Goal: Find specific page/section: Find specific page/section

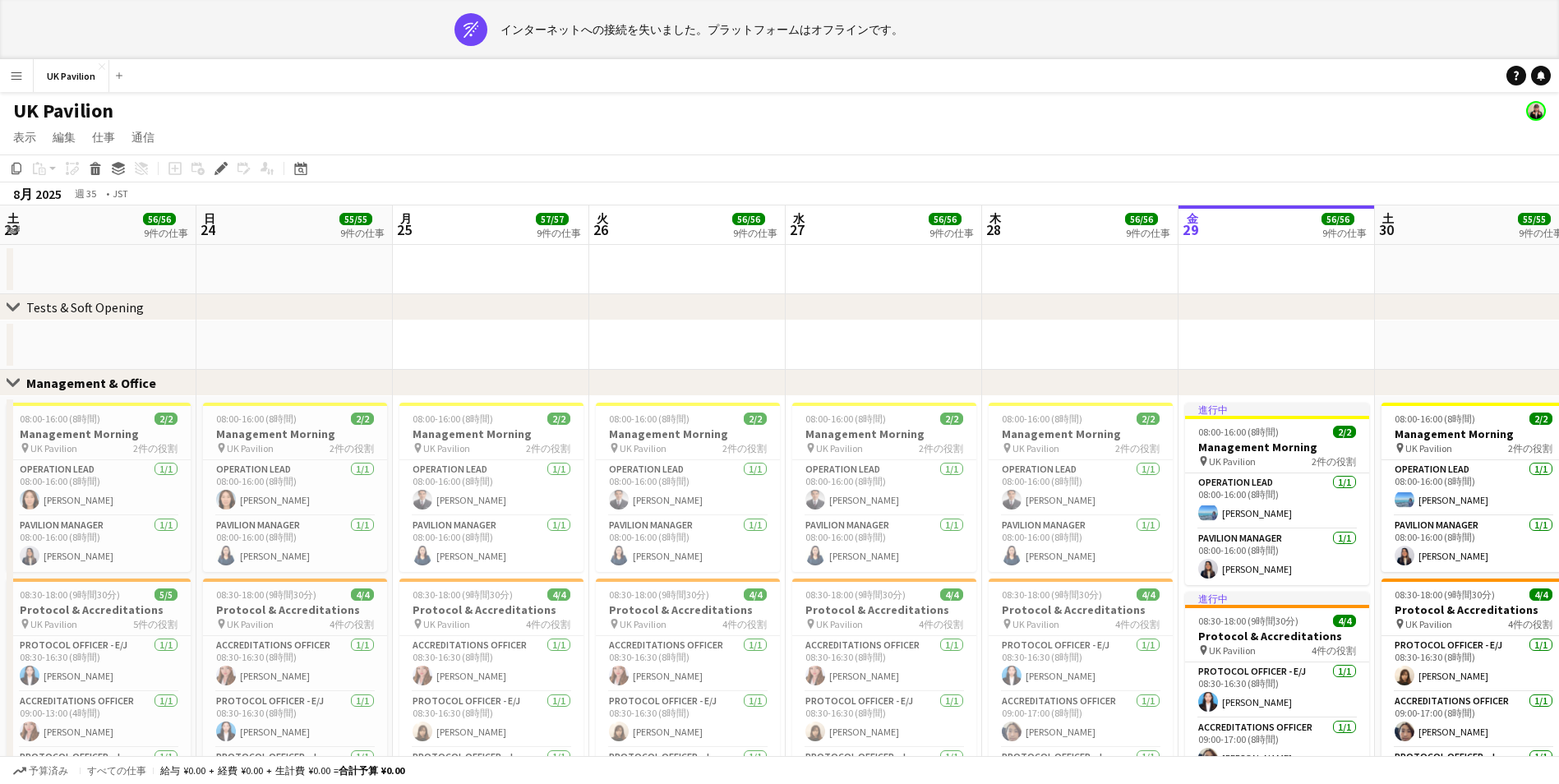
scroll to position [0, 565]
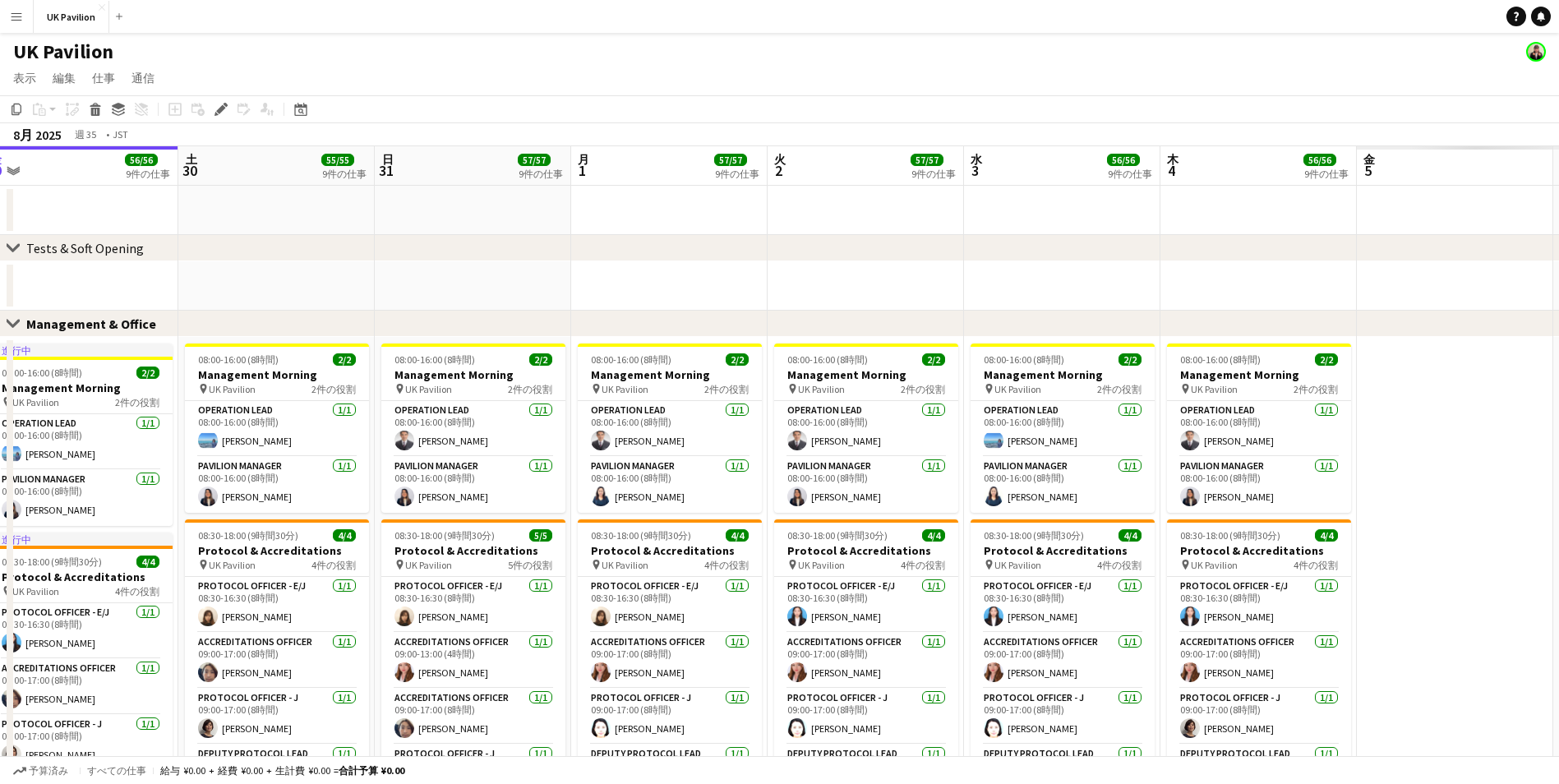
drag, startPoint x: 775, startPoint y: 171, endPoint x: 51, endPoint y: 180, distance: 724.1
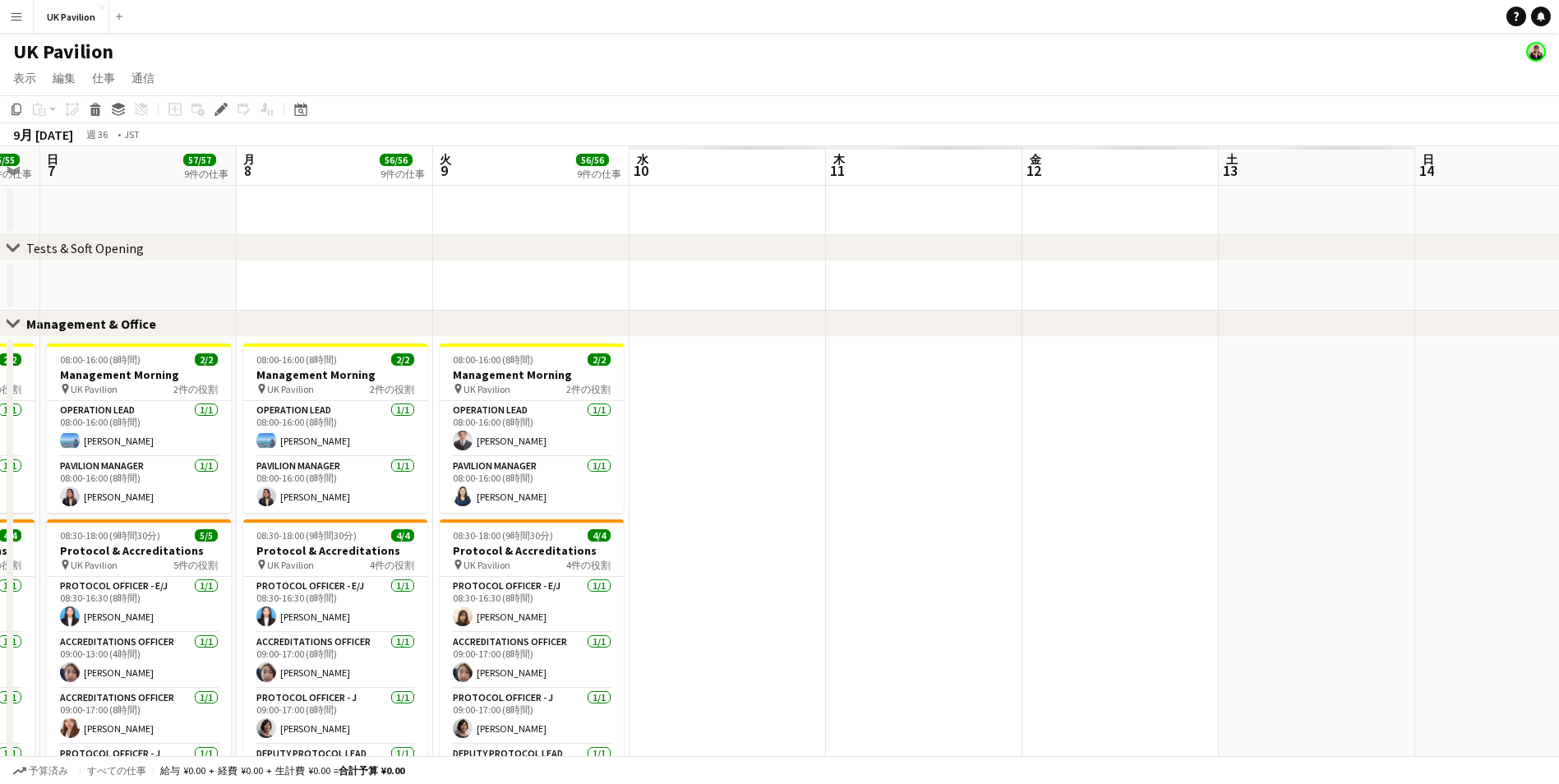
drag, startPoint x: 1190, startPoint y: 152, endPoint x: 74, endPoint y: 198, distance: 1116.9
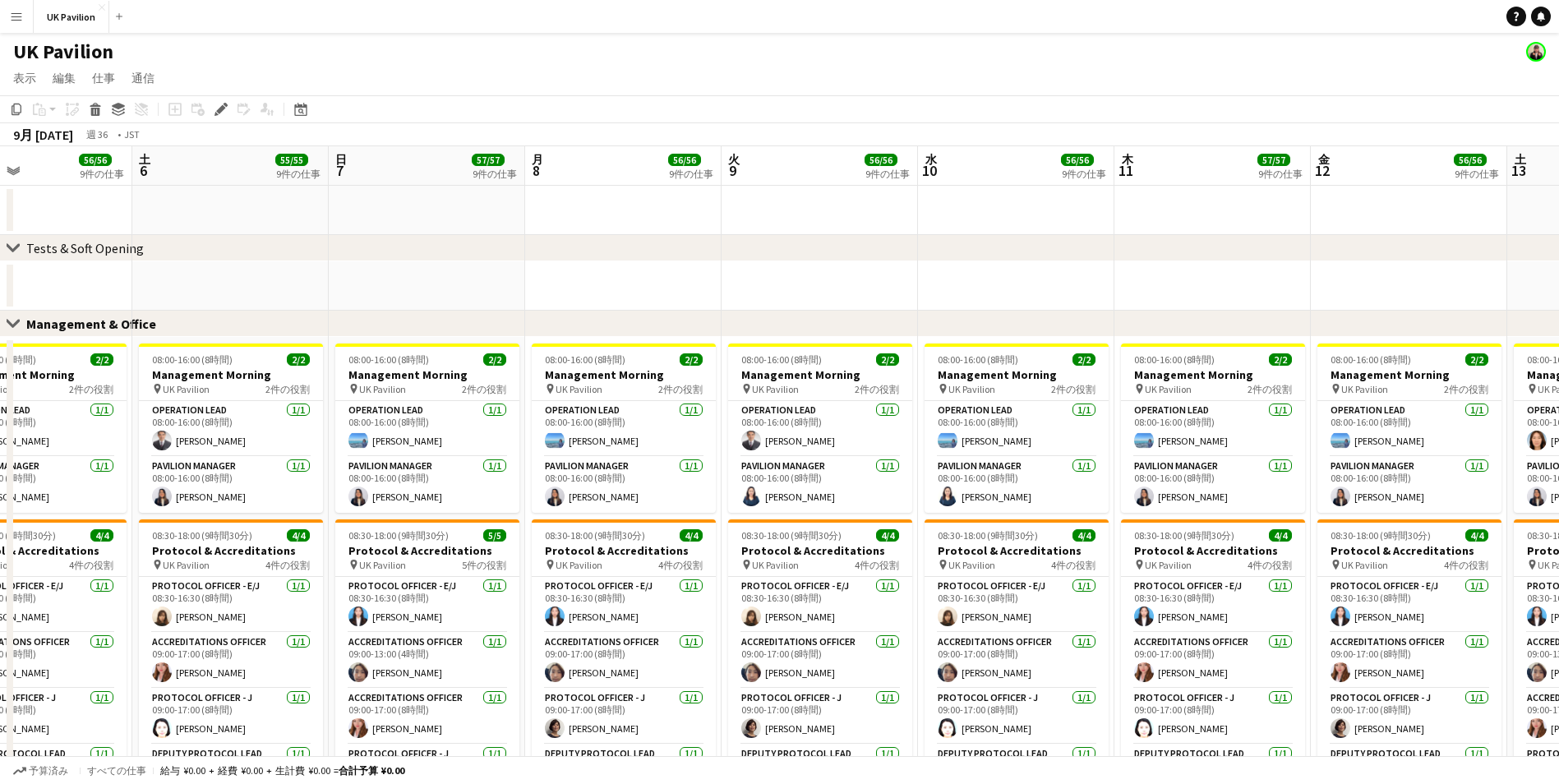
drag, startPoint x: 957, startPoint y: 172, endPoint x: 732, endPoint y: 191, distance: 225.8
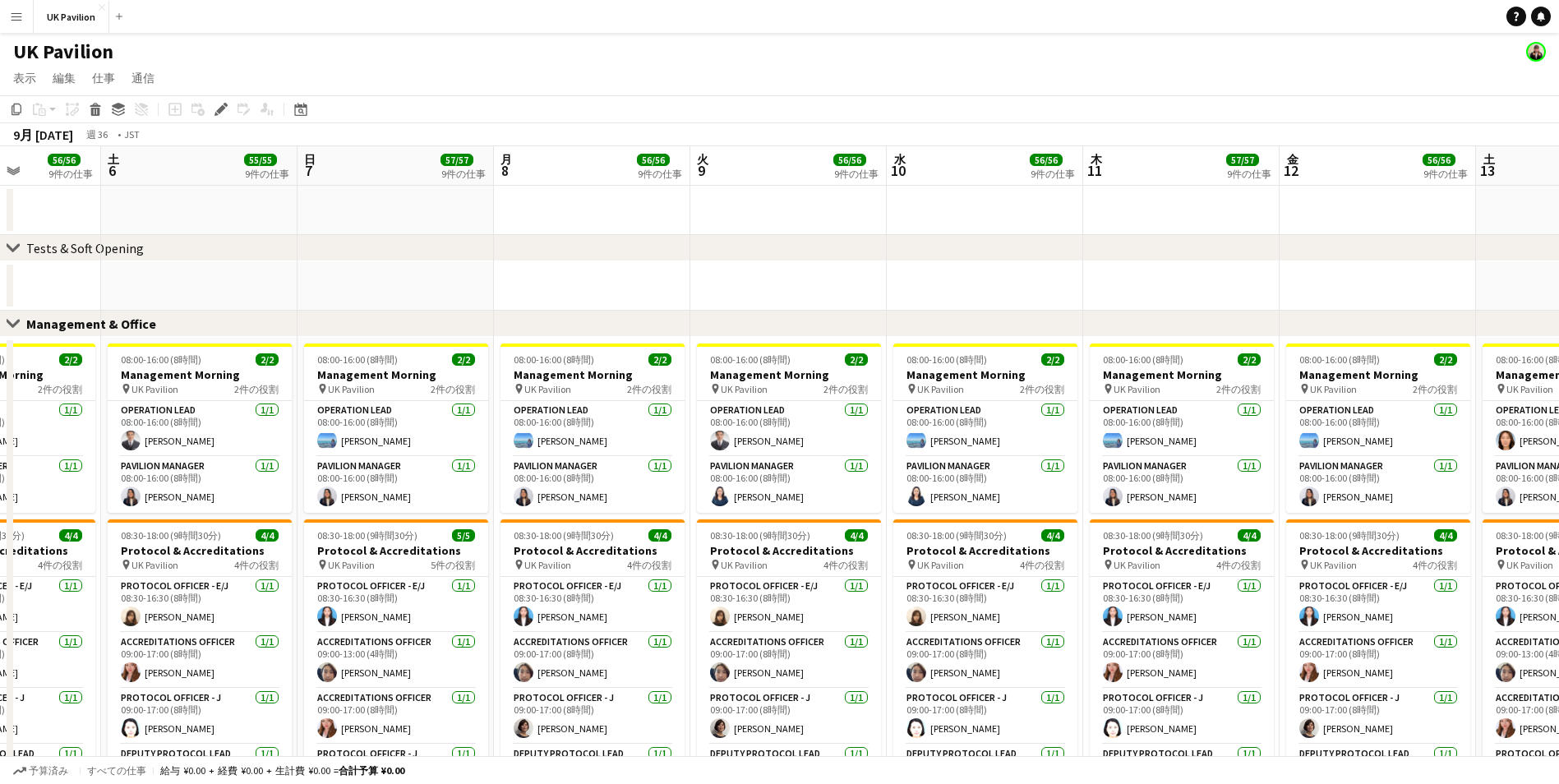
click at [1047, 165] on div "56/56" at bounding box center [1052, 160] width 46 height 15
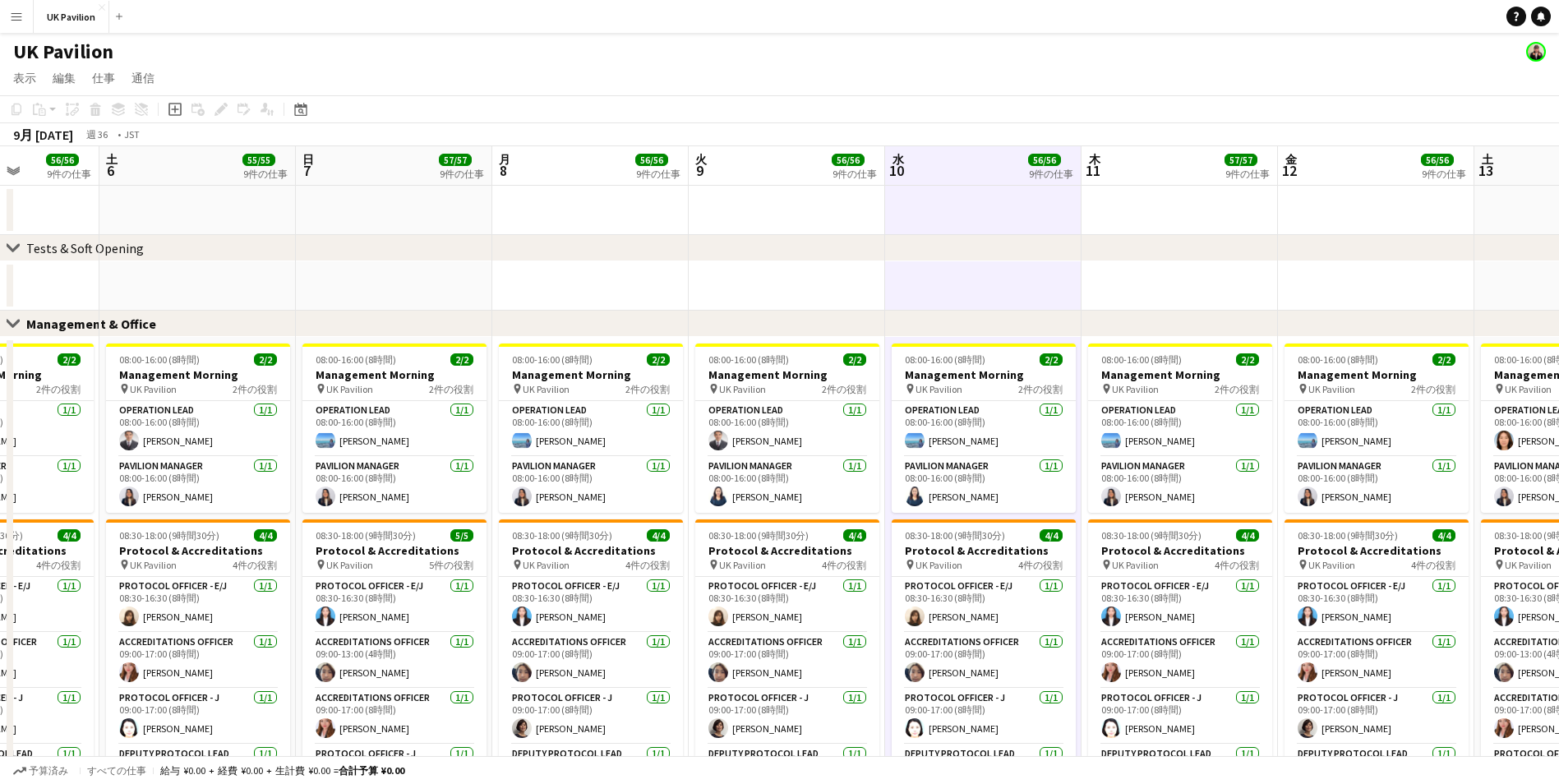
click at [1010, 163] on app-board-header-date "水 10 56/56 9件の仕事" at bounding box center [984, 166] width 197 height 39
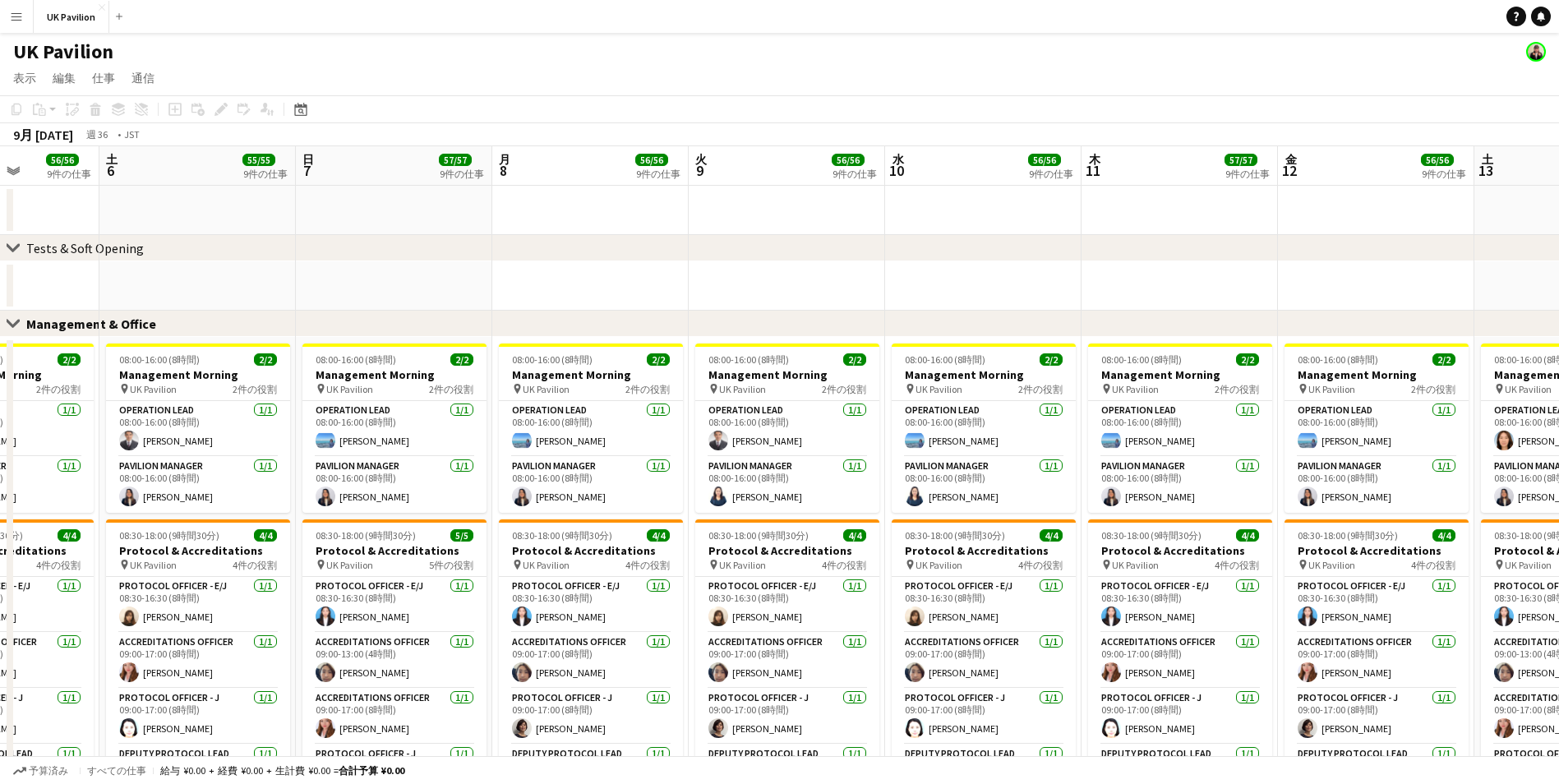
click at [1010, 163] on app-board-header-date "水 10 56/56 9件の仕事" at bounding box center [984, 166] width 197 height 39
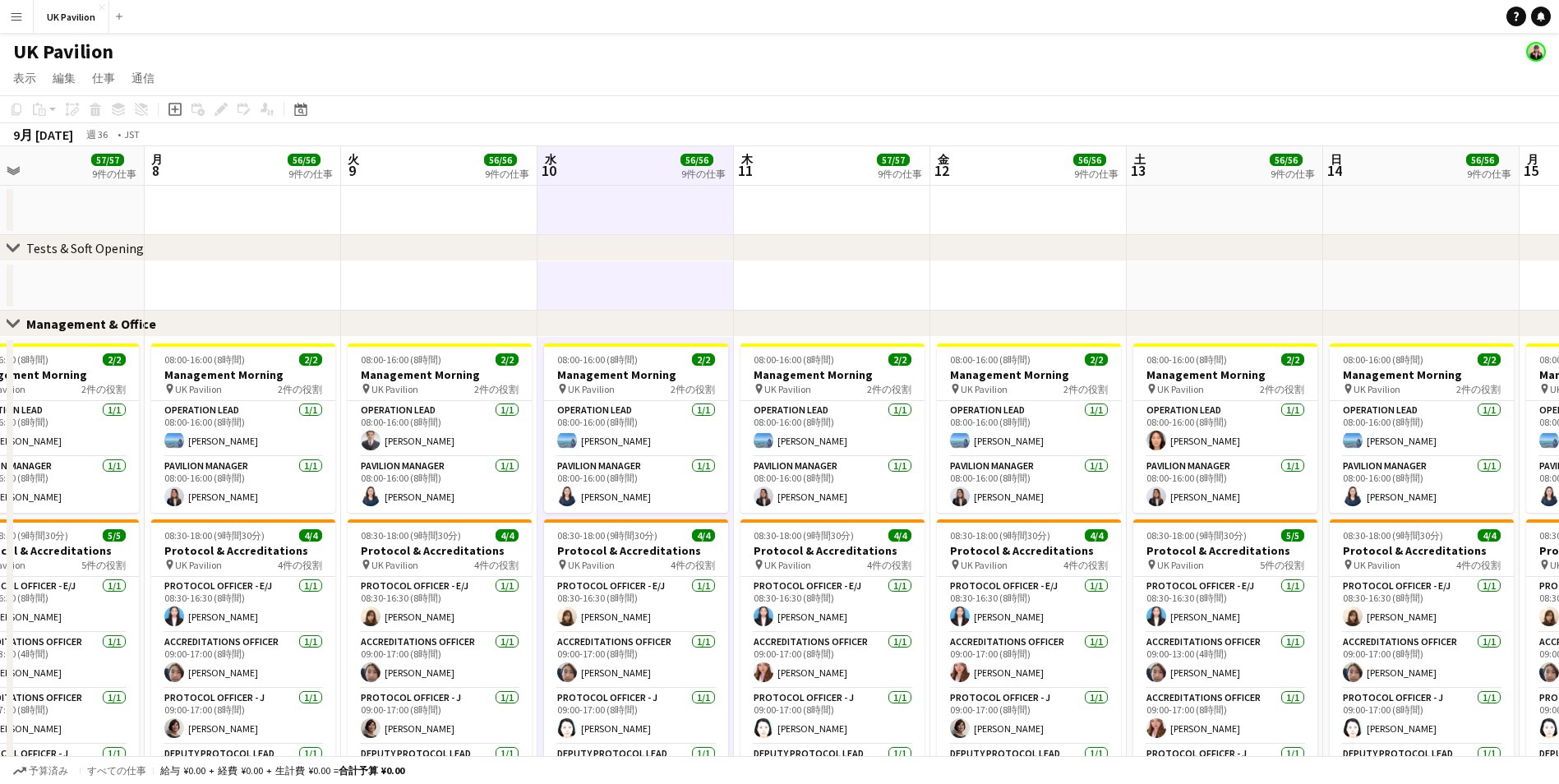
drag, startPoint x: 1010, startPoint y: 163, endPoint x: 600, endPoint y: 180, distance: 410.4
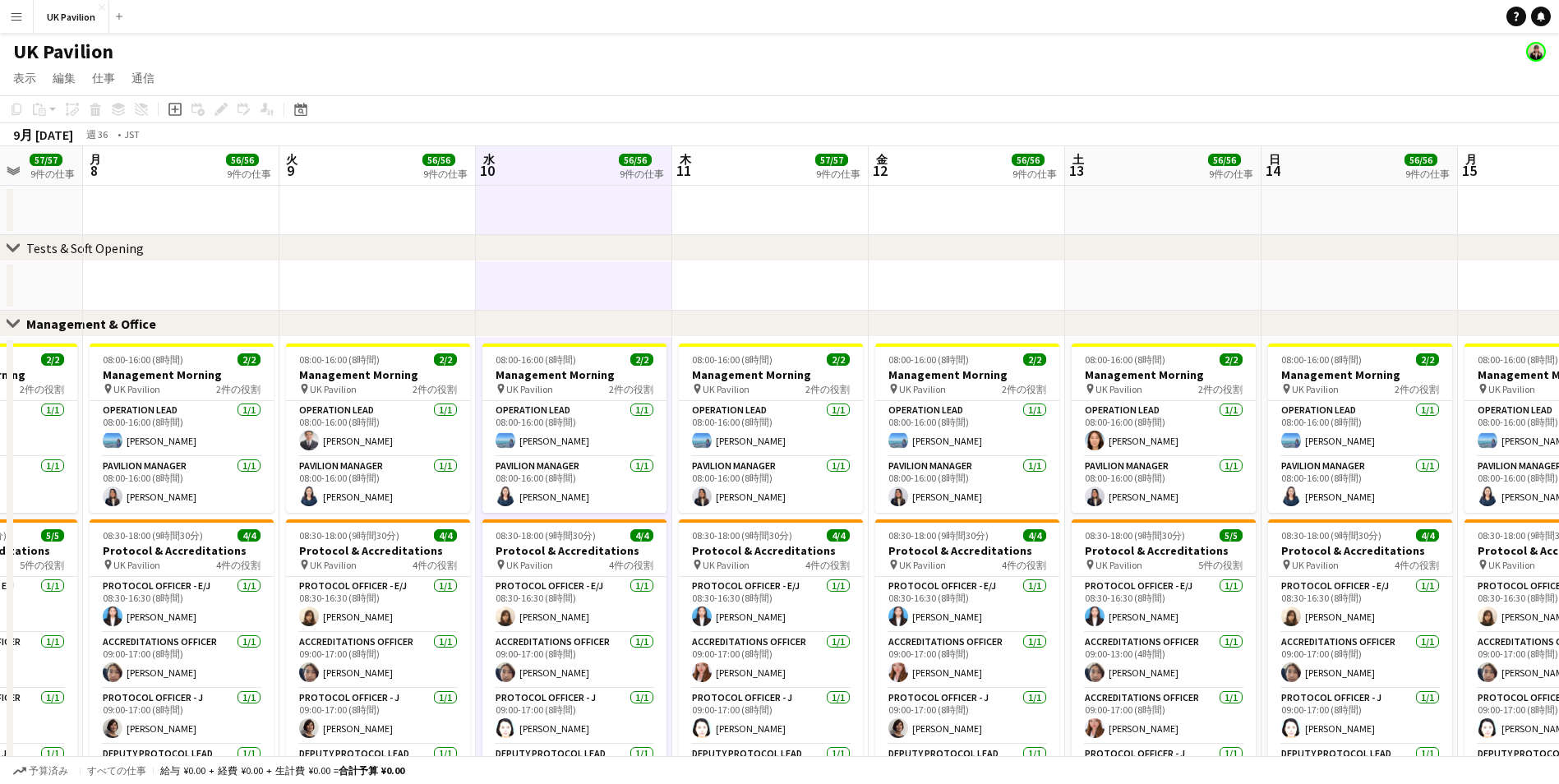
scroll to position [0, 513]
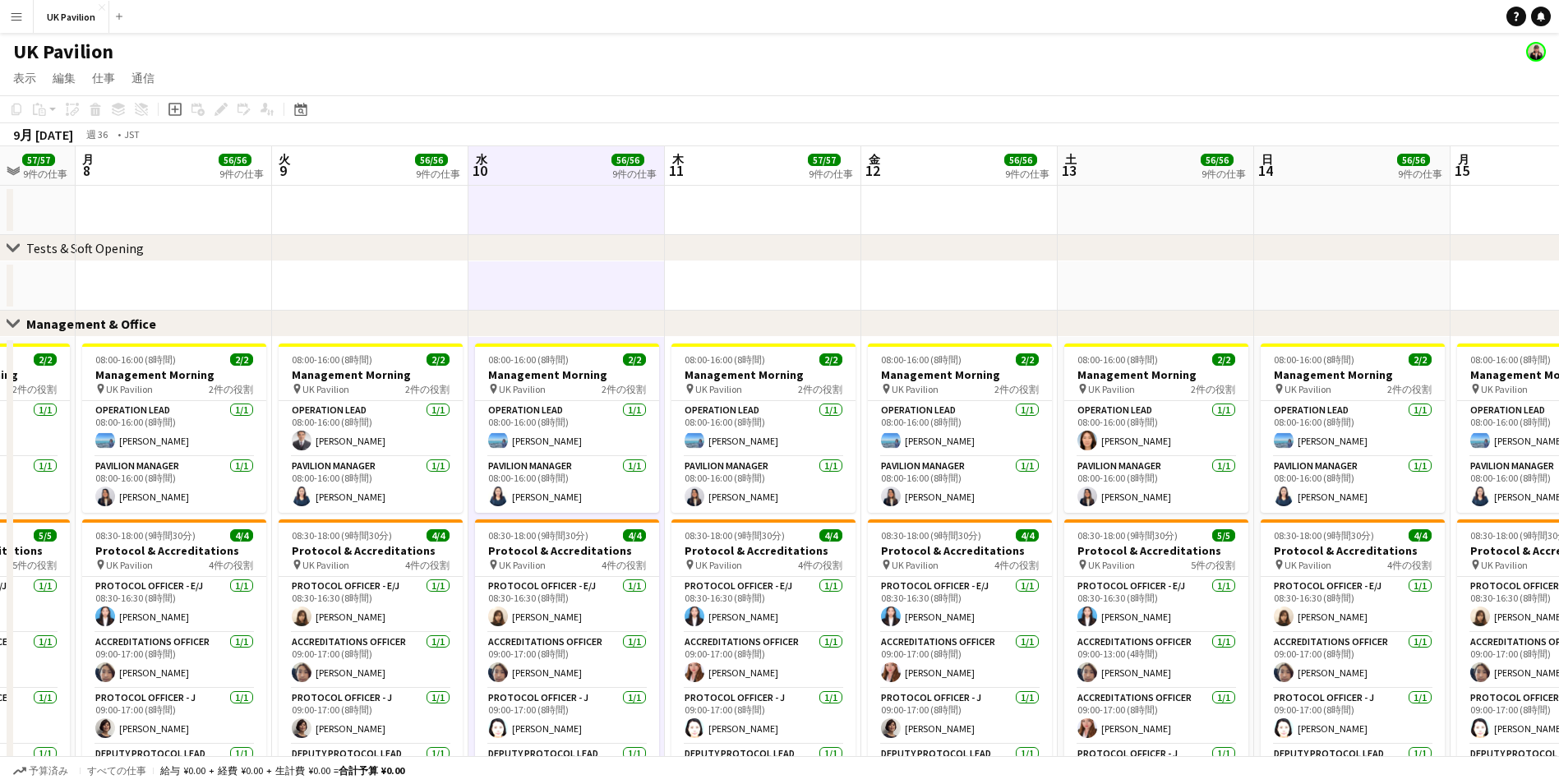
click at [1126, 161] on app-board-header-date "土 13 56/56 9件の仕事" at bounding box center [1156, 166] width 197 height 39
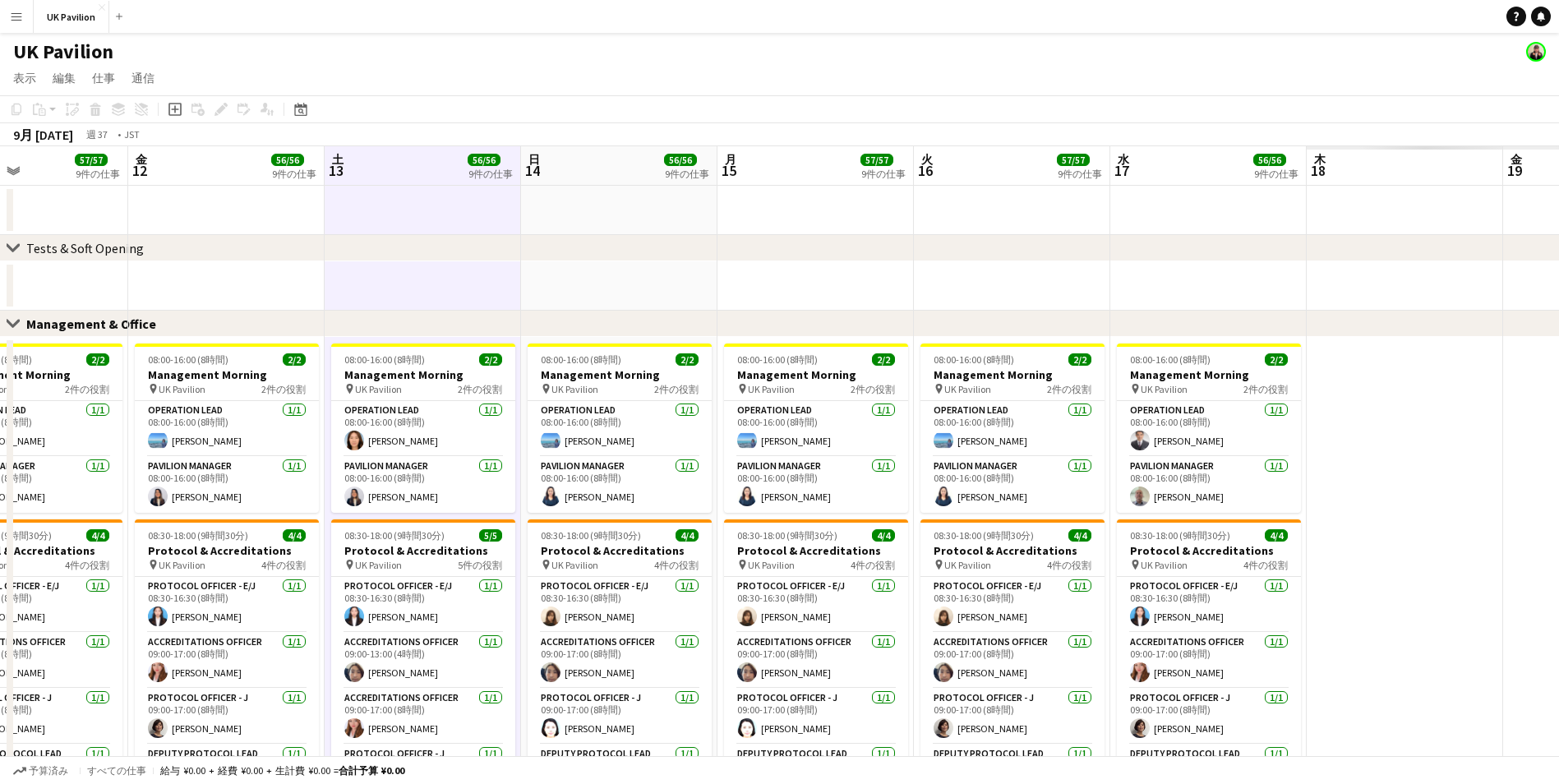
drag, startPoint x: 1126, startPoint y: 161, endPoint x: 378, endPoint y: 174, distance: 748.1
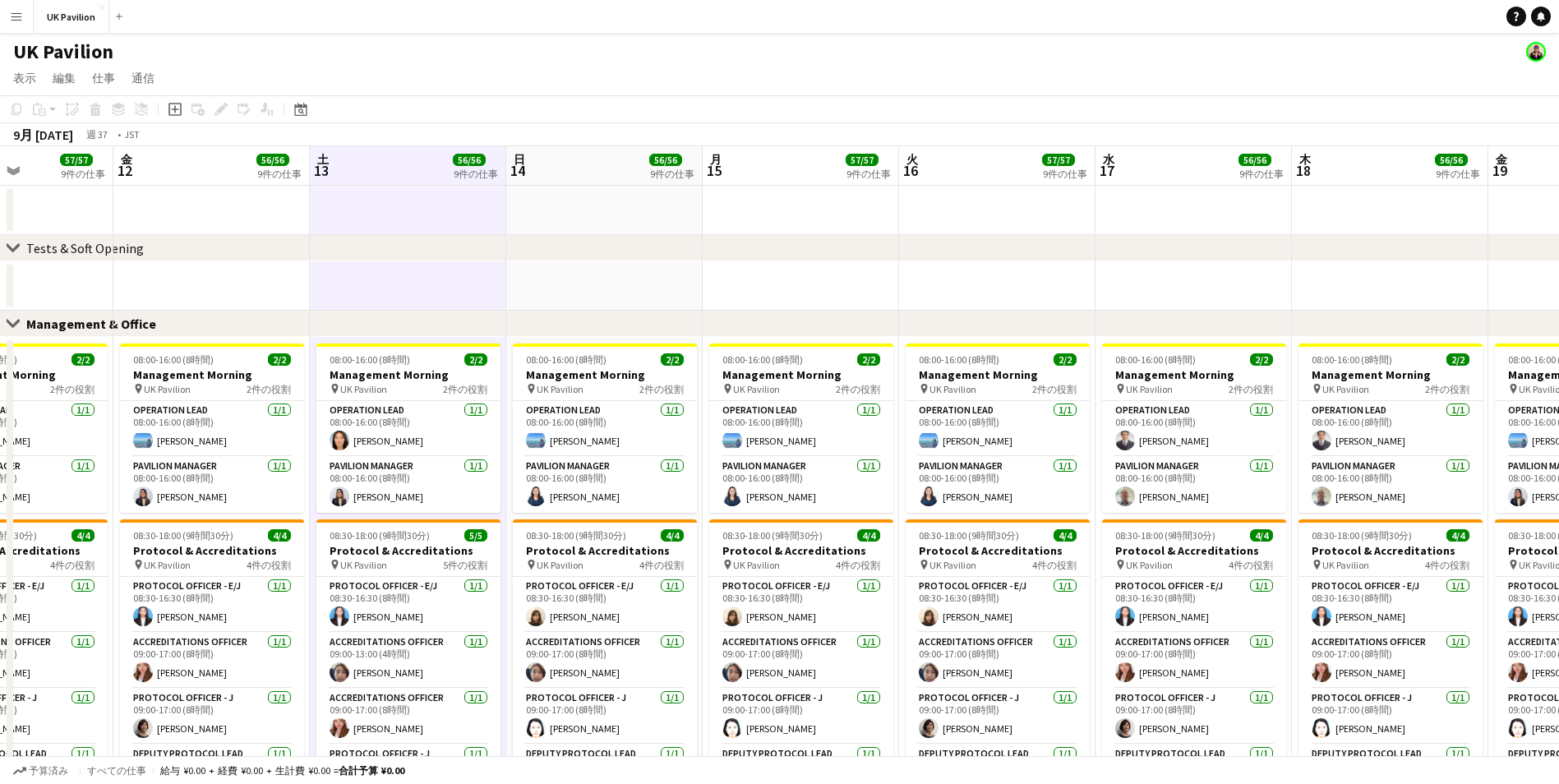
scroll to position [0, 488]
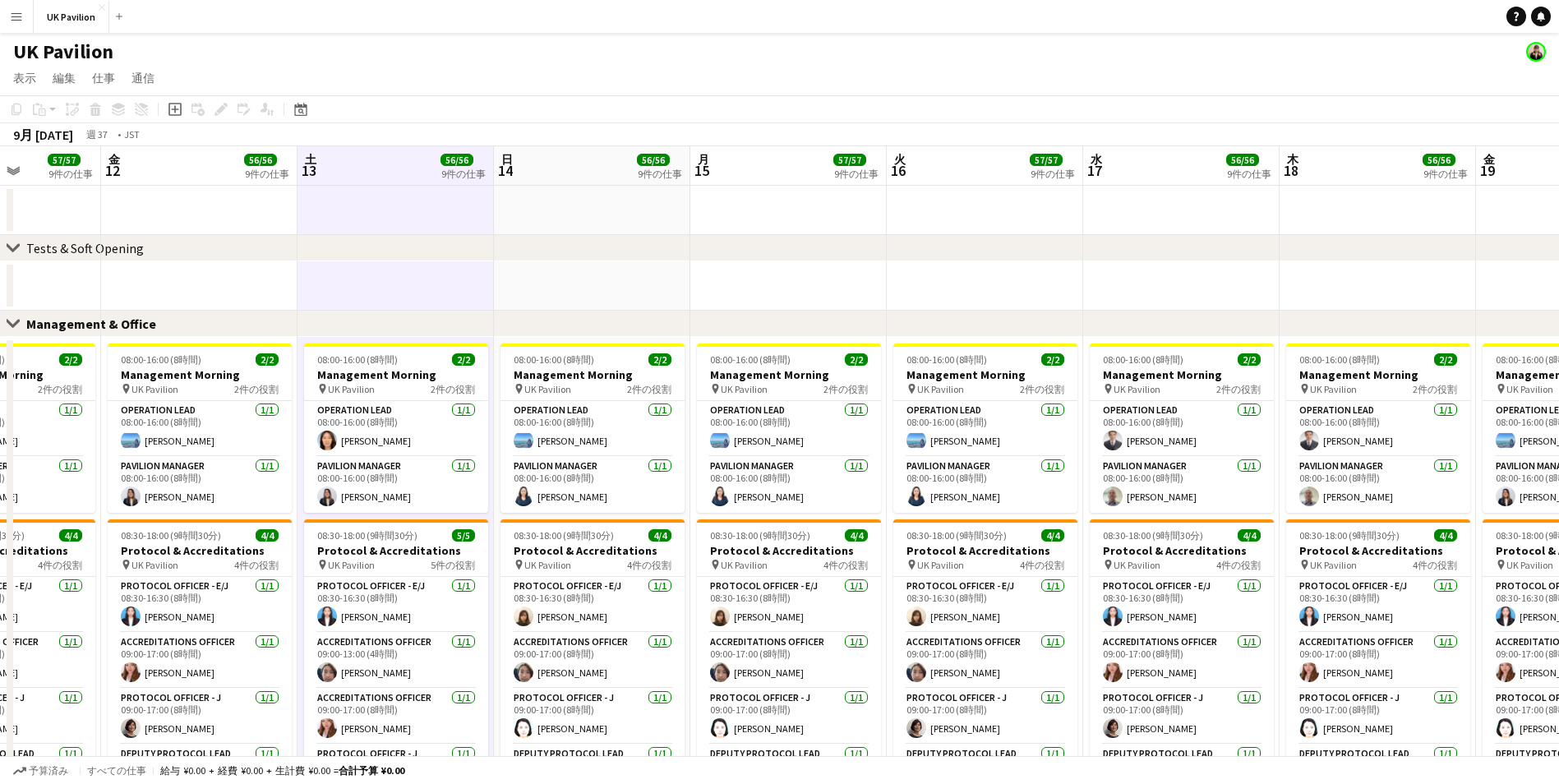
click at [1204, 173] on app-board-header-date "水 17 56/56 9件の仕事" at bounding box center [1181, 166] width 197 height 39
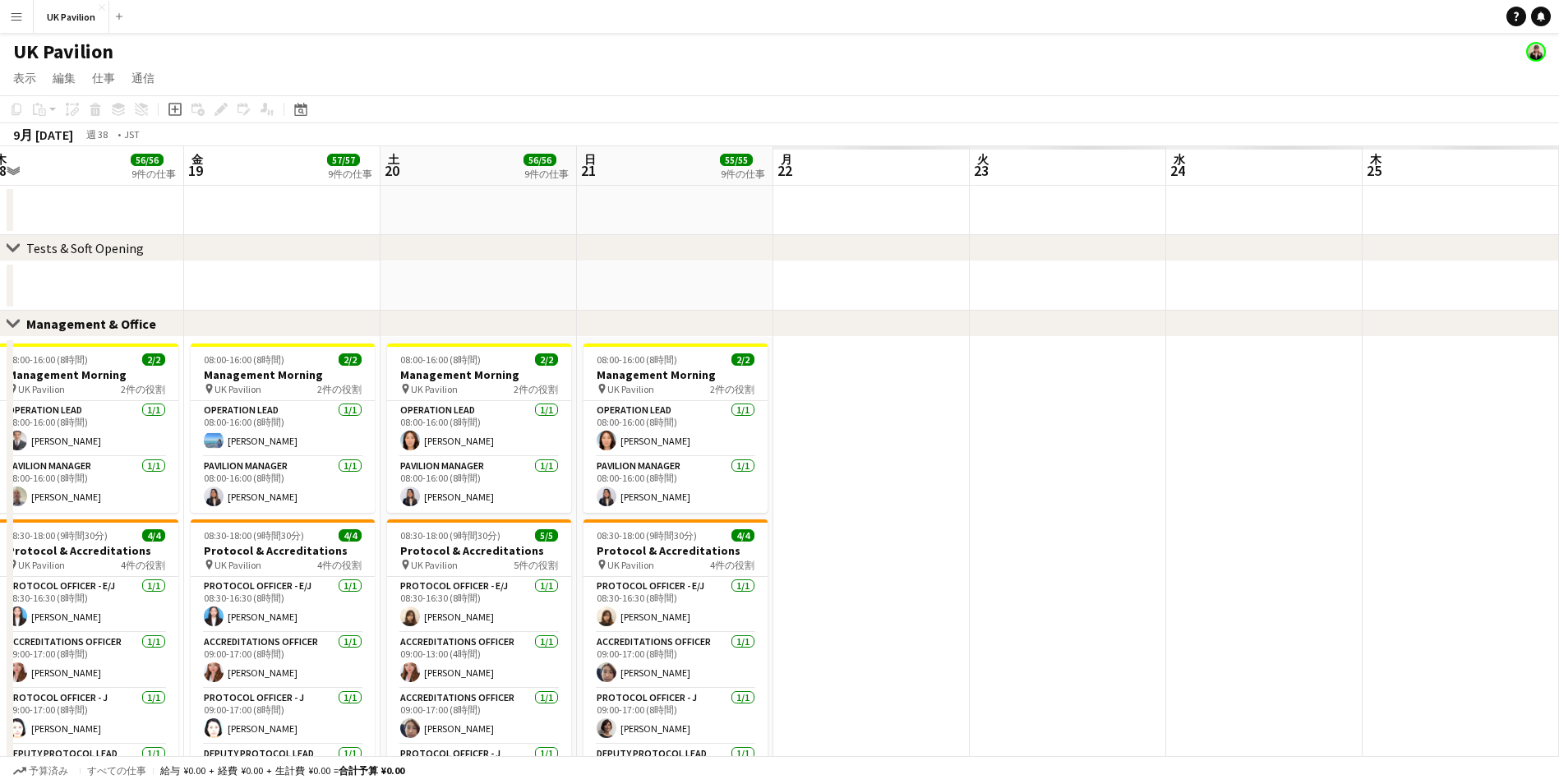
drag, startPoint x: 1204, startPoint y: 173, endPoint x: 350, endPoint y: 186, distance: 854.1
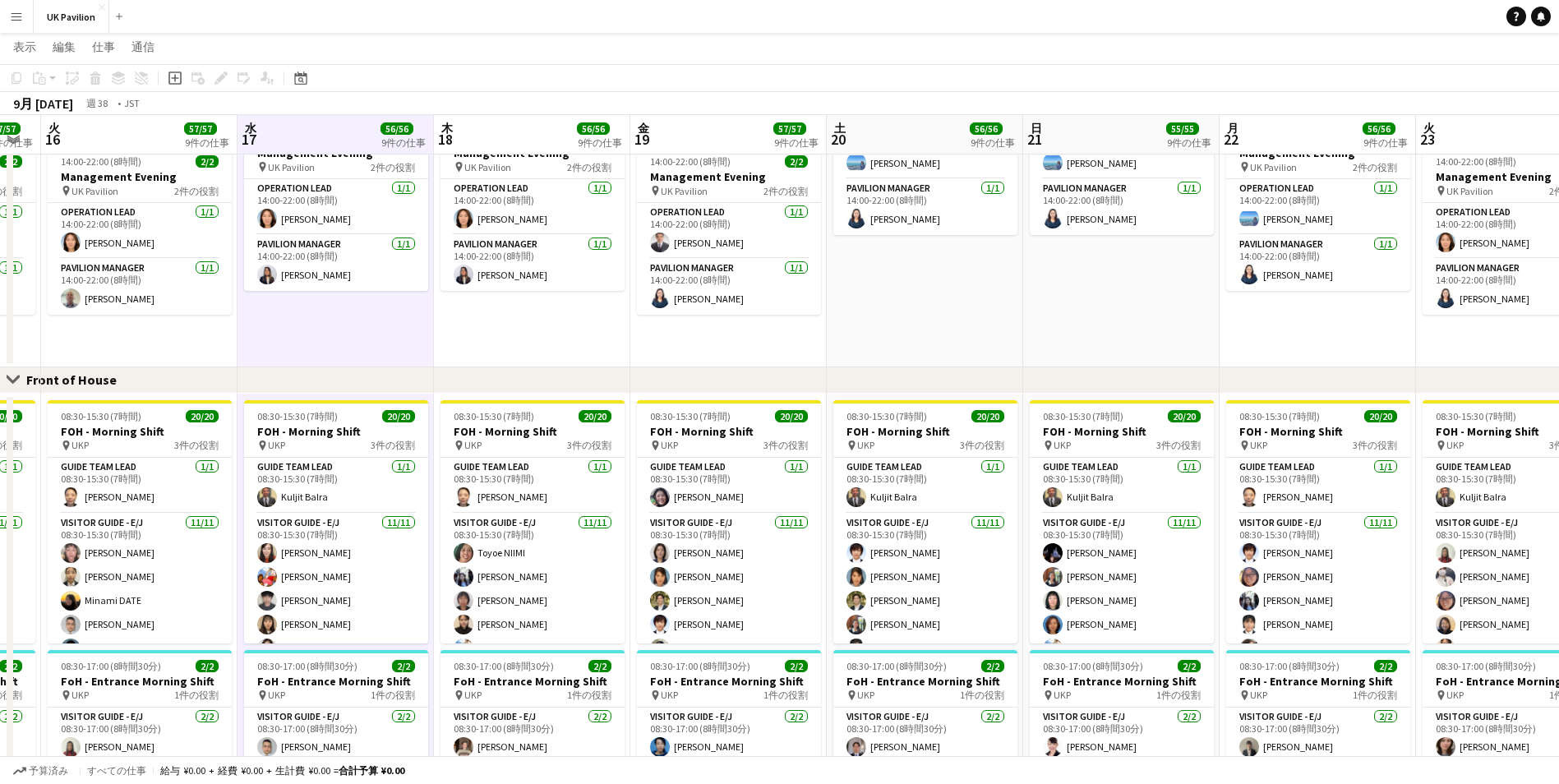
scroll to position [0, 533]
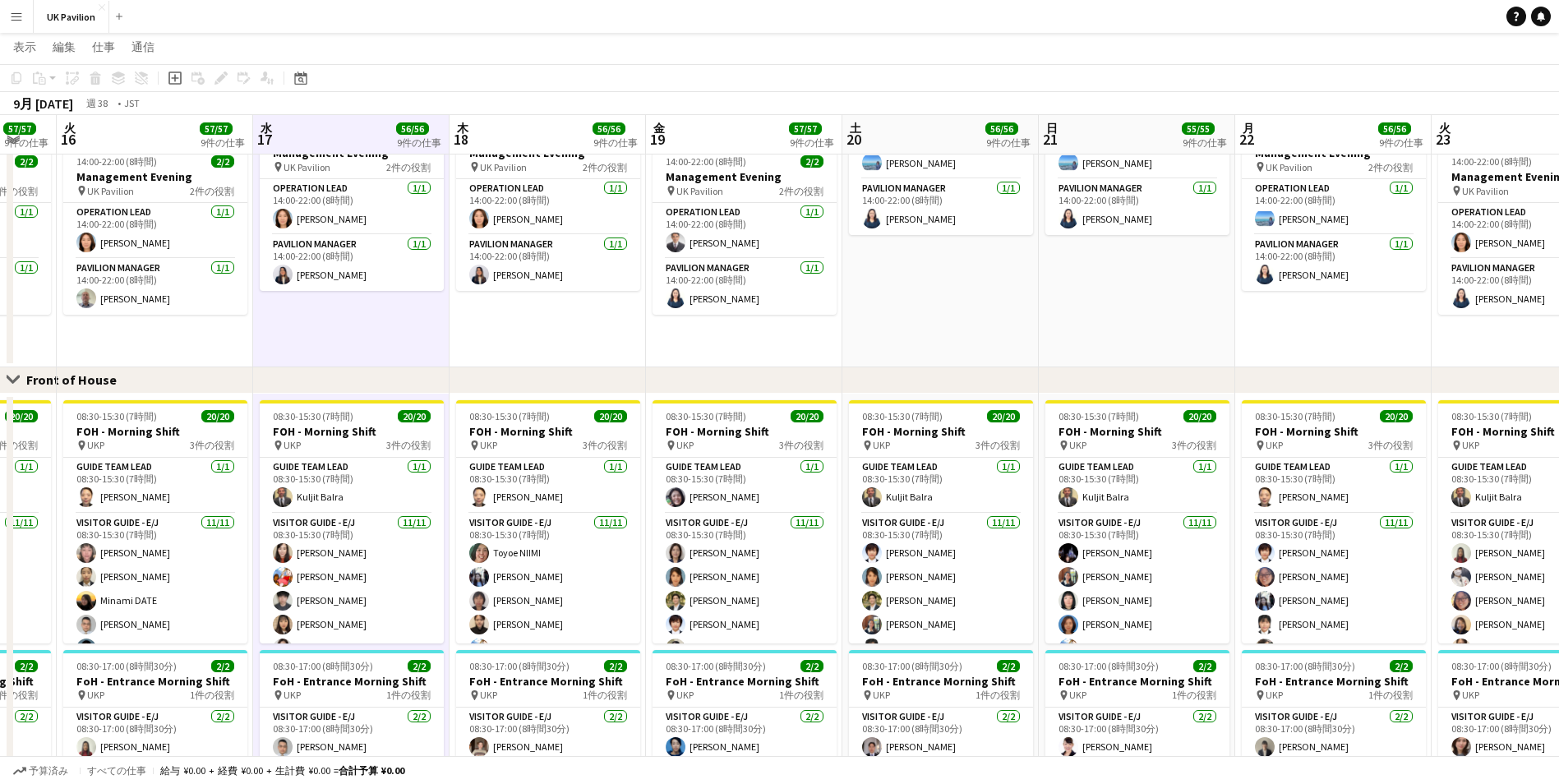
click at [557, 128] on app-board-header-date "木 18 56/56 9件の仕事" at bounding box center [547, 134] width 197 height 39
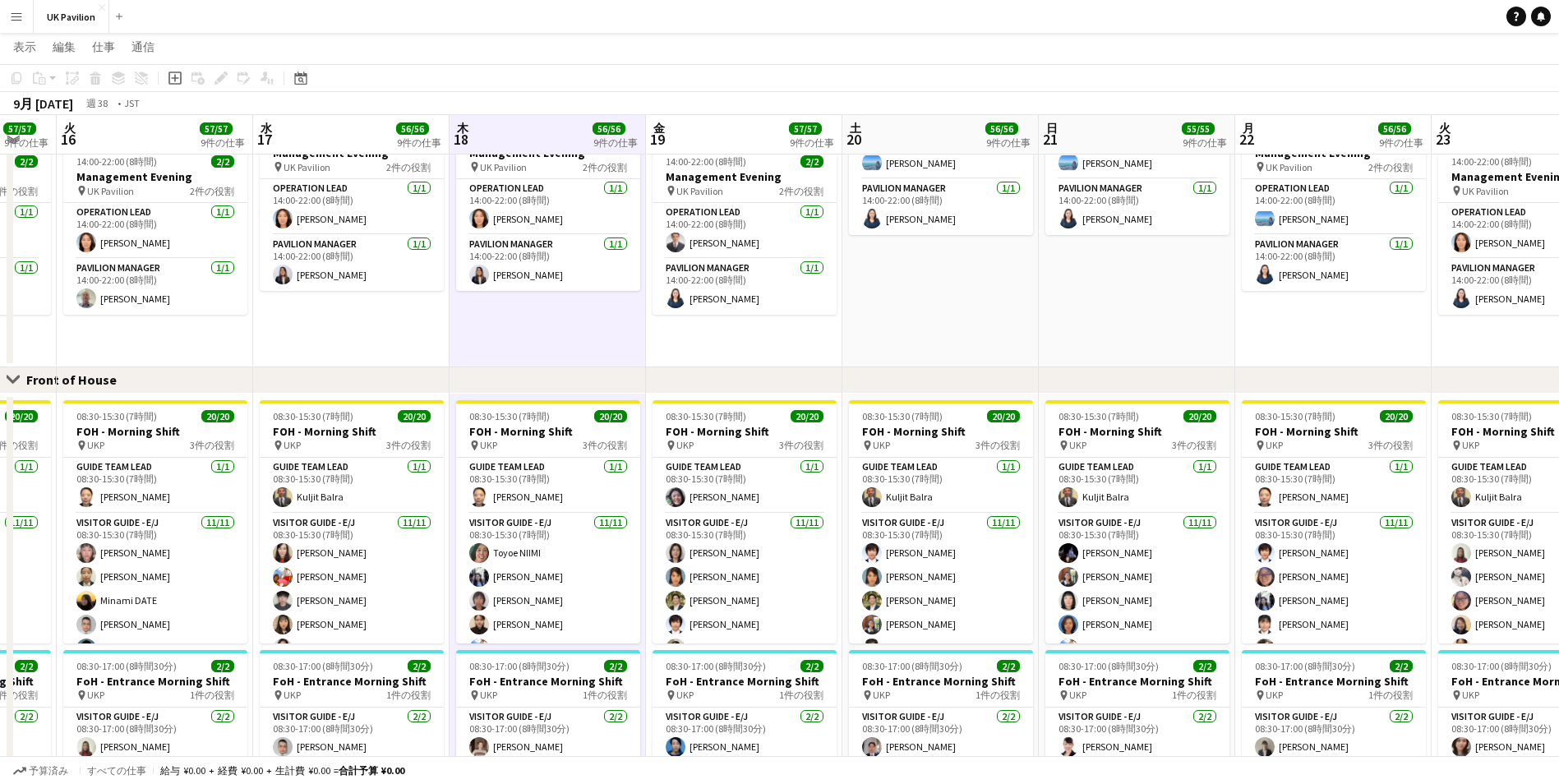
click at [557, 128] on app-board-header-date "木 18 56/56 9件の仕事" at bounding box center [547, 134] width 197 height 39
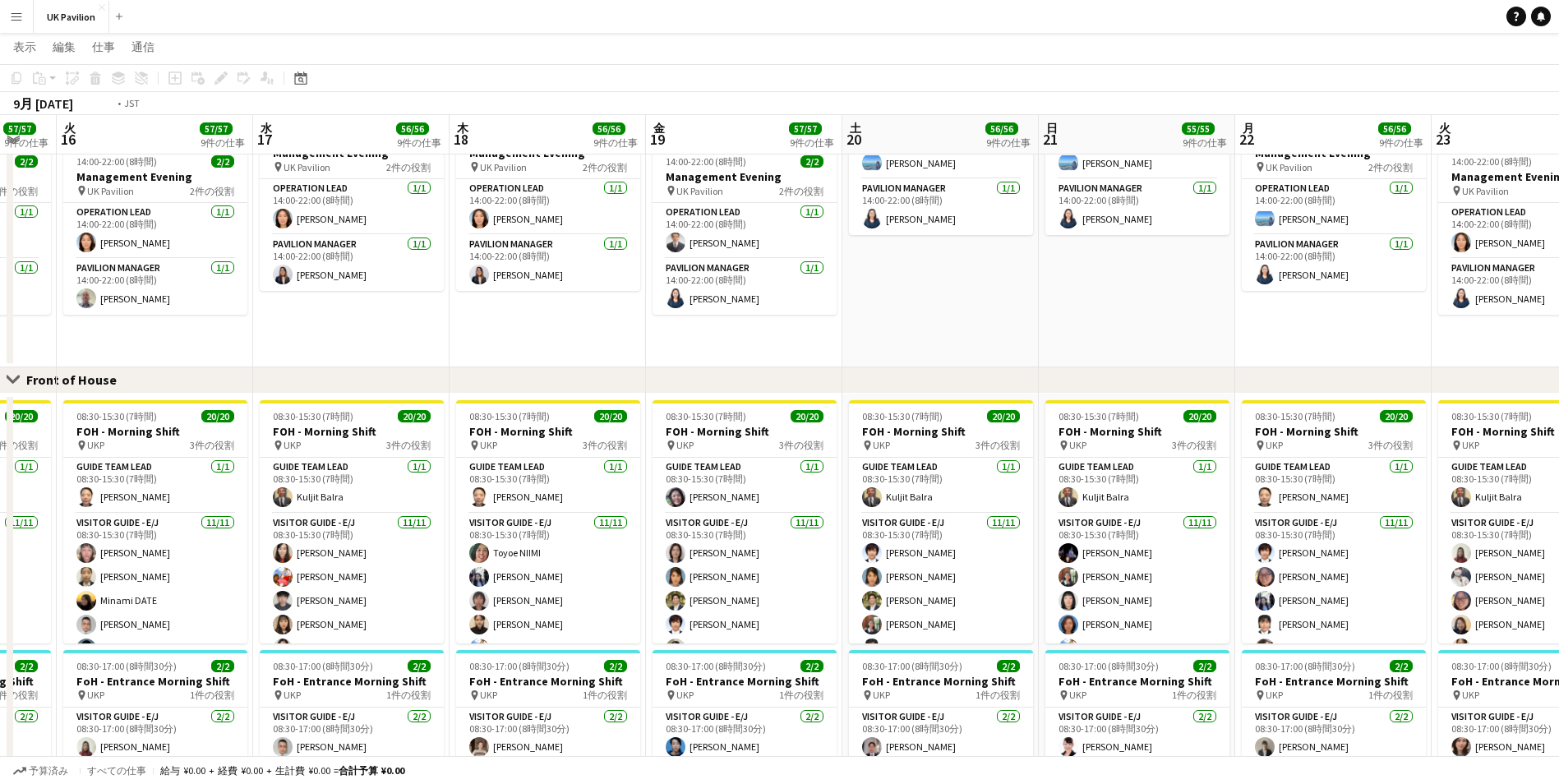
drag, startPoint x: 557, startPoint y: 128, endPoint x: 1198, endPoint y: 141, distance: 641.1
click at [1200, 141] on app-calendar-viewport "土 13 56/56 9件の仕事 日 14 56/56 9件の仕事 月 15 57/57 9件の仕事 火 16 57/57 9件の仕事 水 17 56/56 …" at bounding box center [780, 336] width 1559 height 2187
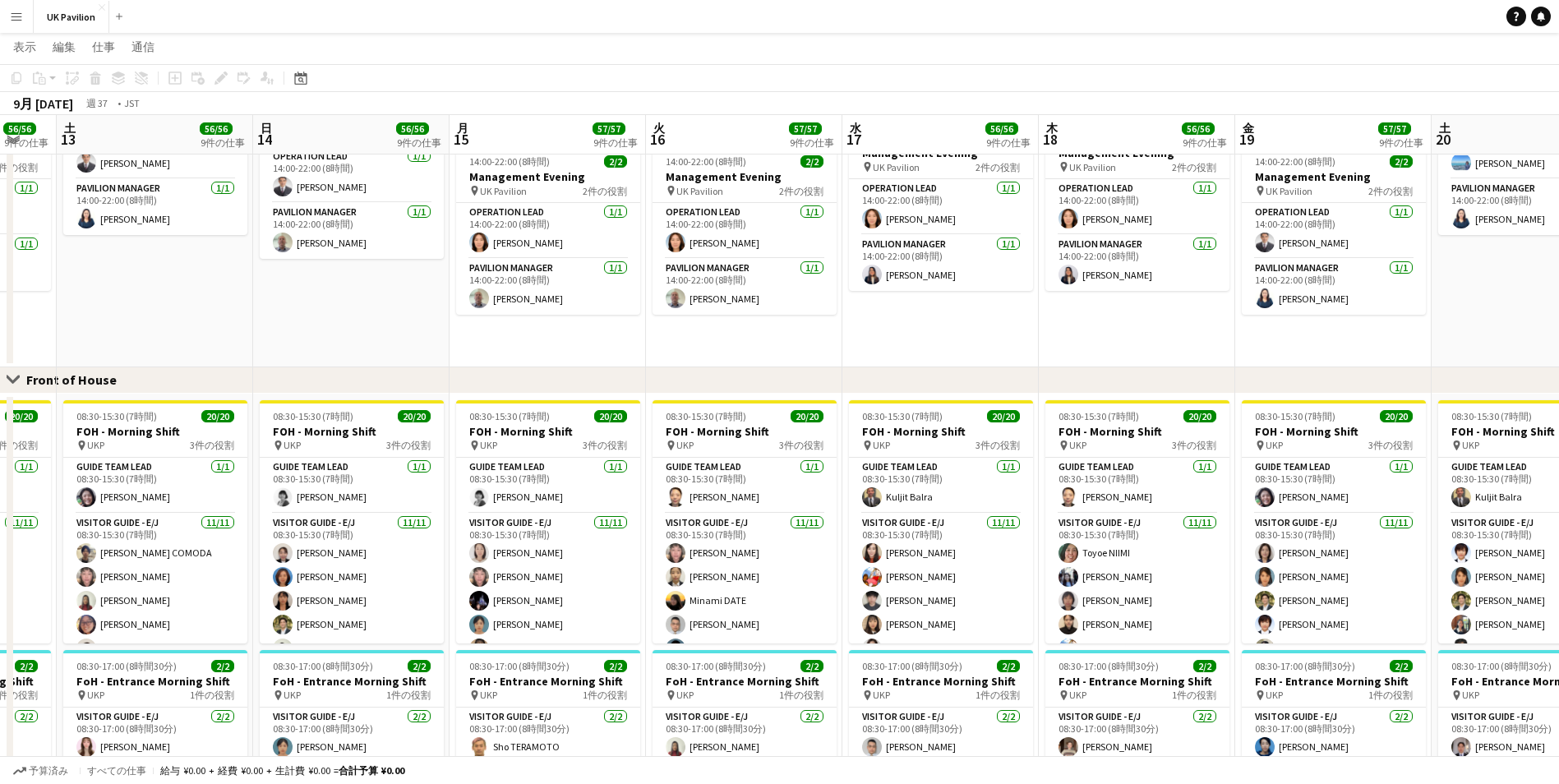
scroll to position [0, 480]
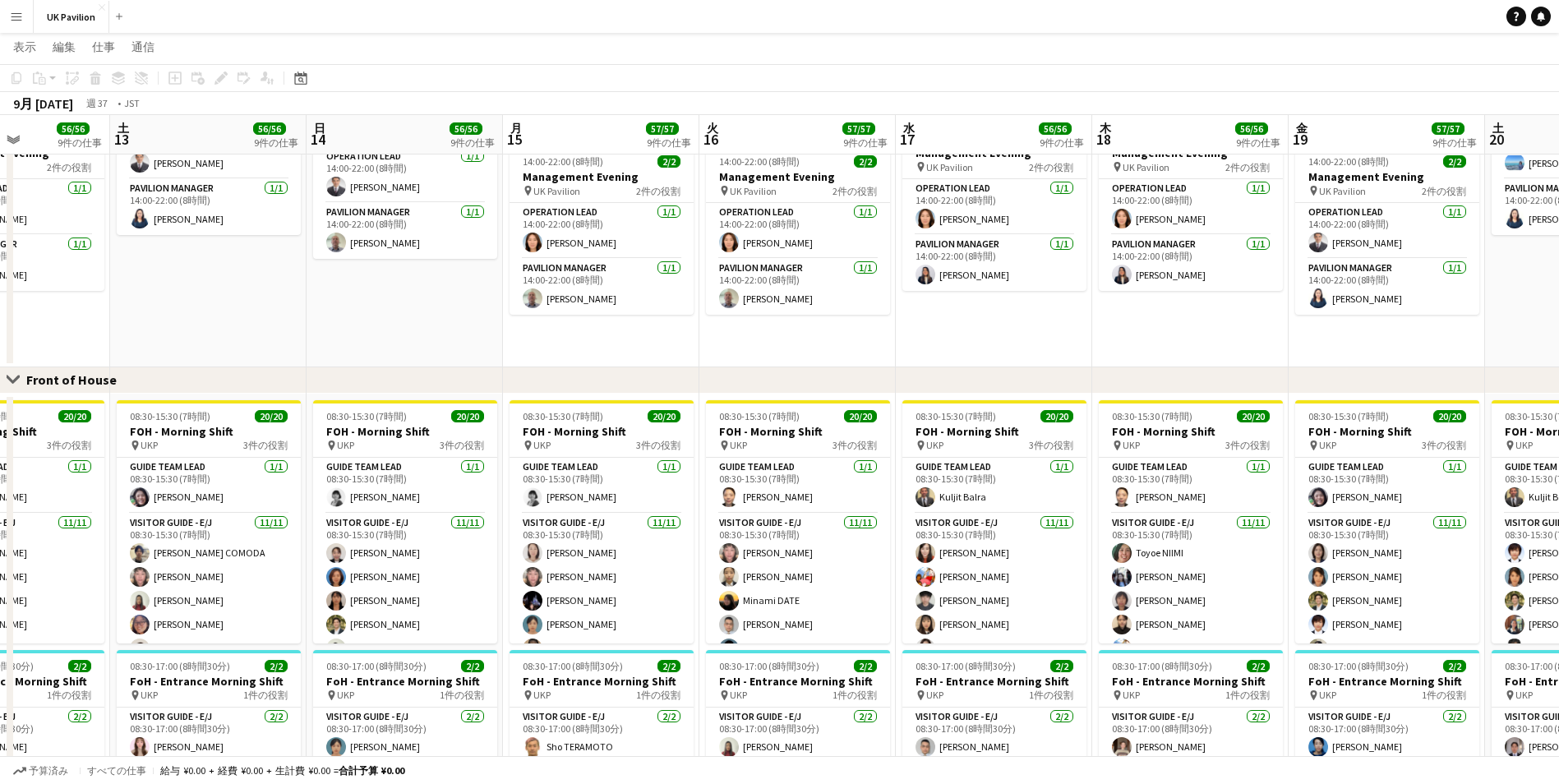
click at [365, 140] on app-board-header-date "日 14 56/56 9件の仕事" at bounding box center [404, 134] width 197 height 39
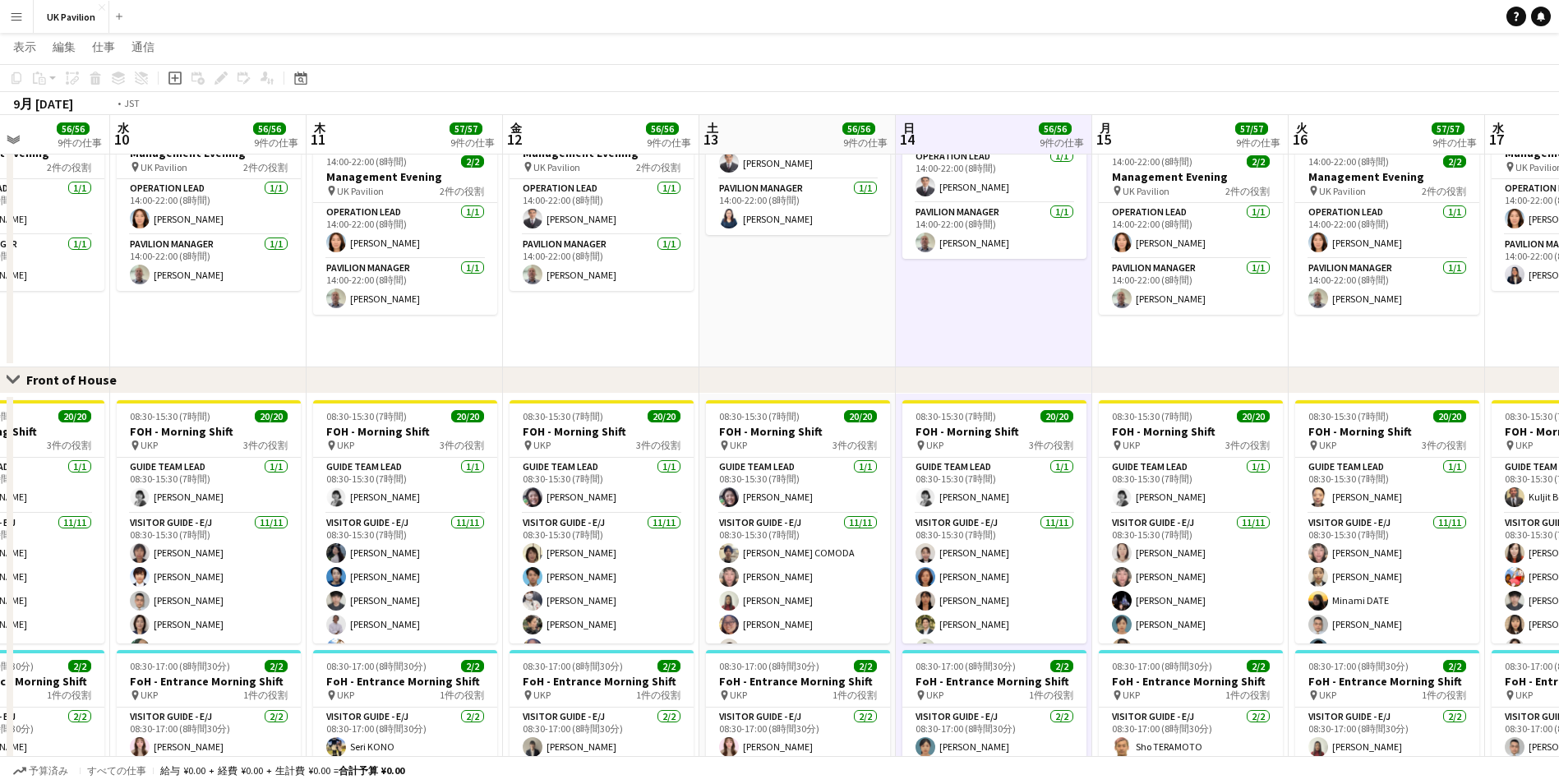
drag, startPoint x: 365, startPoint y: 140, endPoint x: 1004, endPoint y: 163, distance: 639.4
click at [1354, 157] on app-calendar-viewport "日 7 57/57 9件の仕事 月 8 56/56 9件の仕事 火 9 56/56 9件の仕事 水 10 56/56 9件の仕事 木 11 57/57 9件の…" at bounding box center [780, 336] width 1559 height 2187
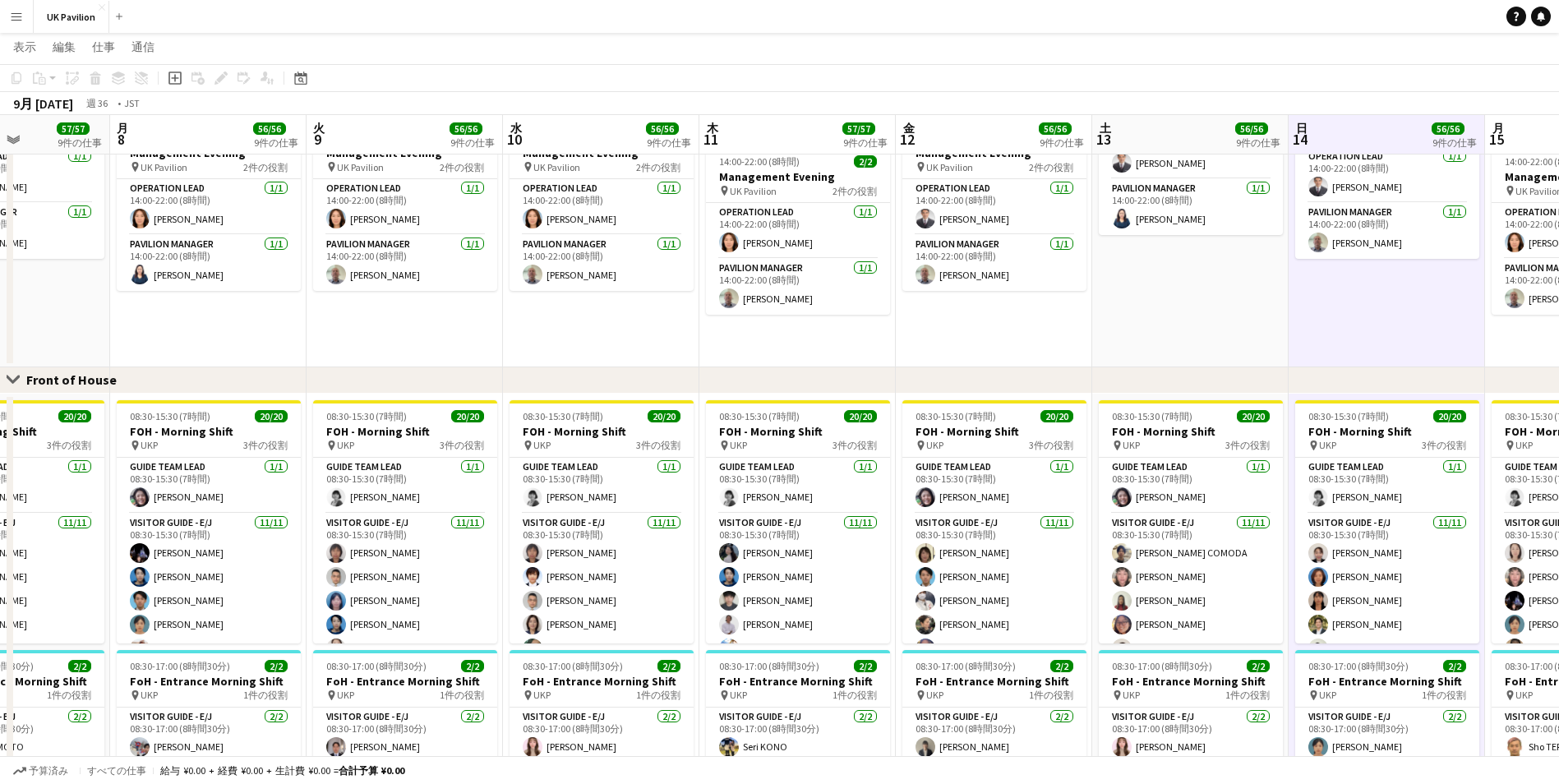
scroll to position [0, 473]
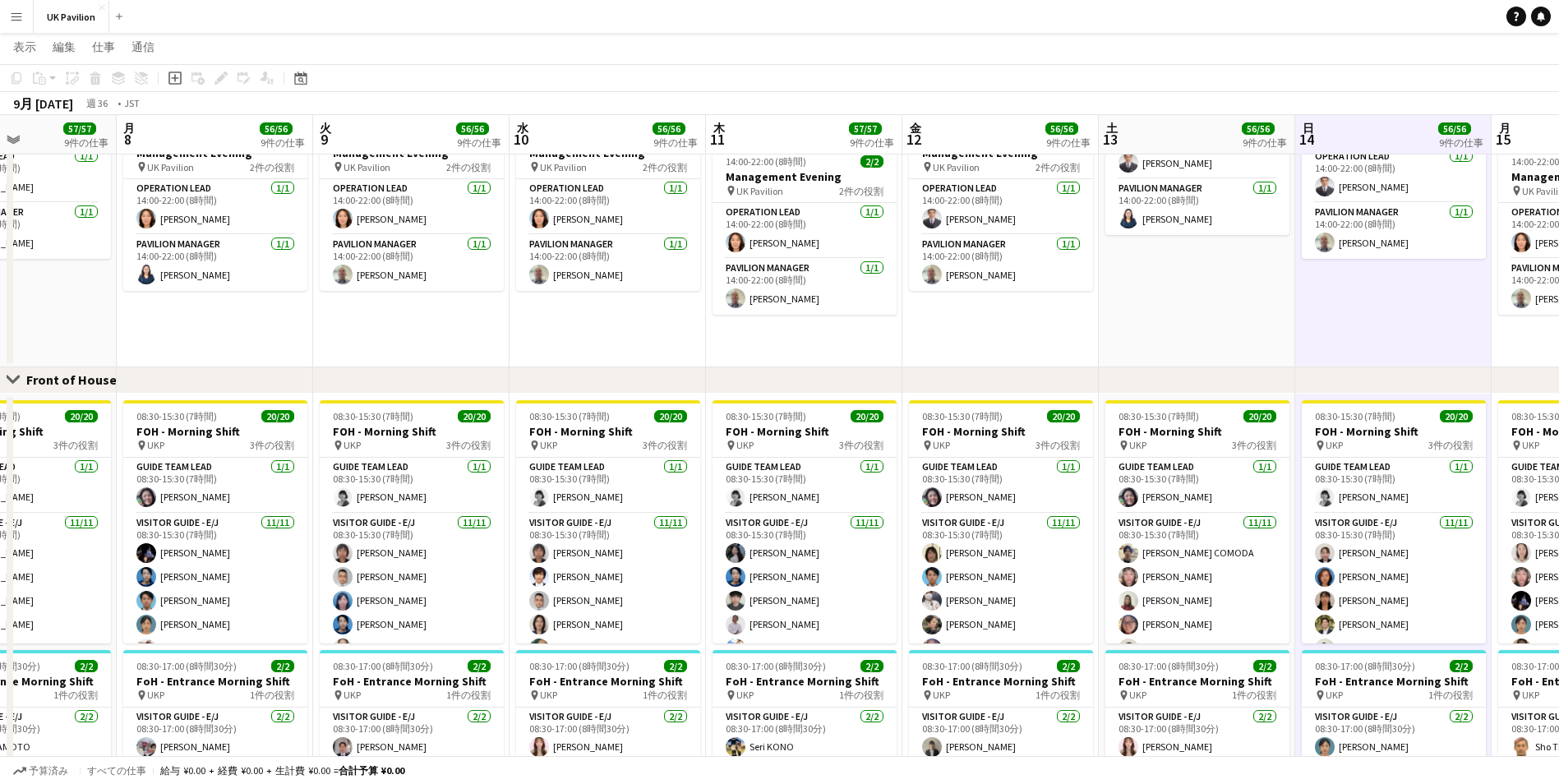
click at [384, 137] on app-board-header-date "火 9 56/56 9件の仕事" at bounding box center [411, 134] width 197 height 39
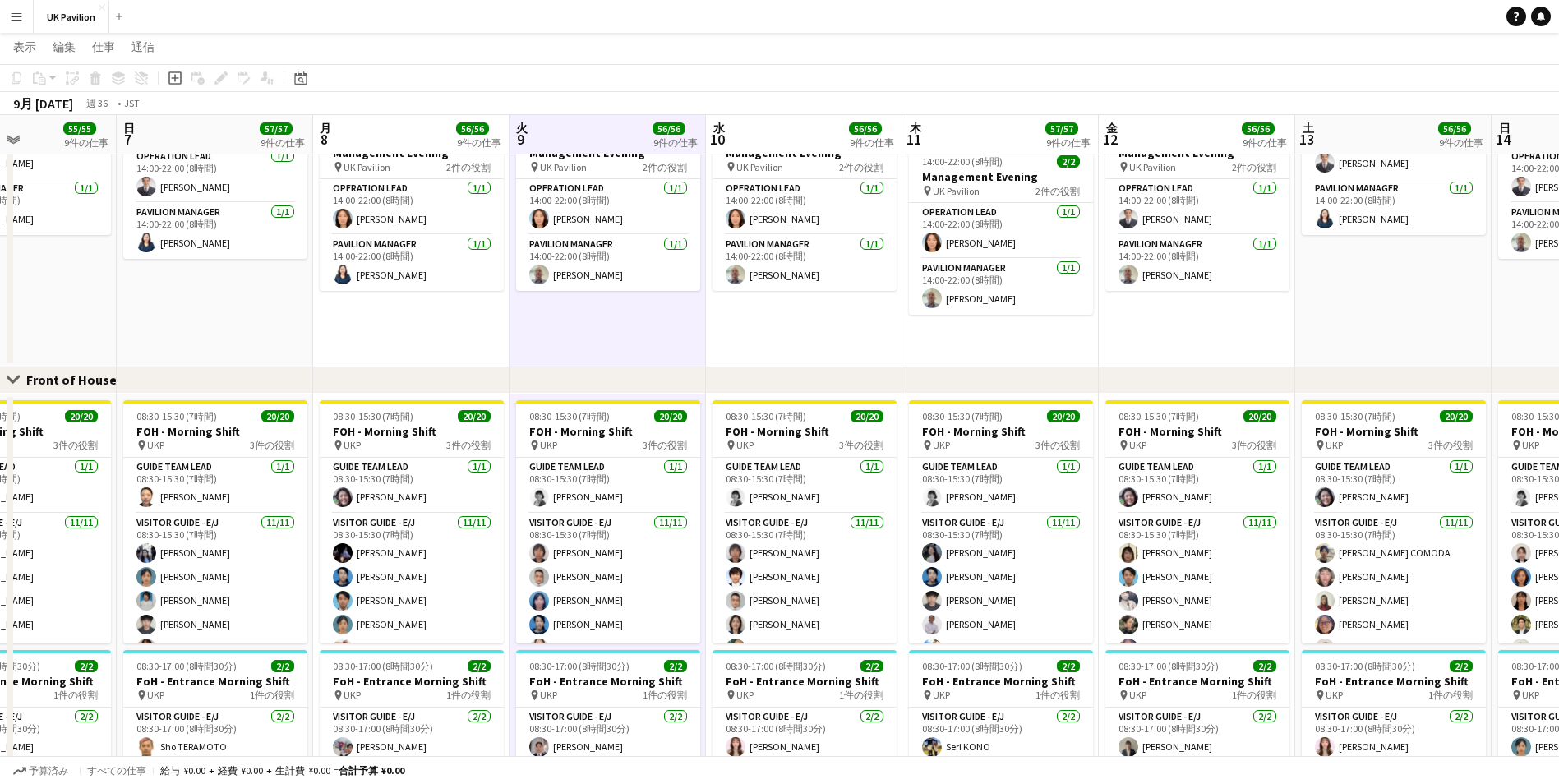
drag, startPoint x: 384, startPoint y: 137, endPoint x: 1249, endPoint y: 171, distance: 865.7
click at [1258, 171] on app-calendar-viewport "木 4 56/56 9件の仕事 金 5 56/56 9件の仕事 土 6 55/55 9件の仕事 日 7 57/57 9件の仕事 月 8 56/56 9件の仕事…" at bounding box center [780, 336] width 1559 height 2187
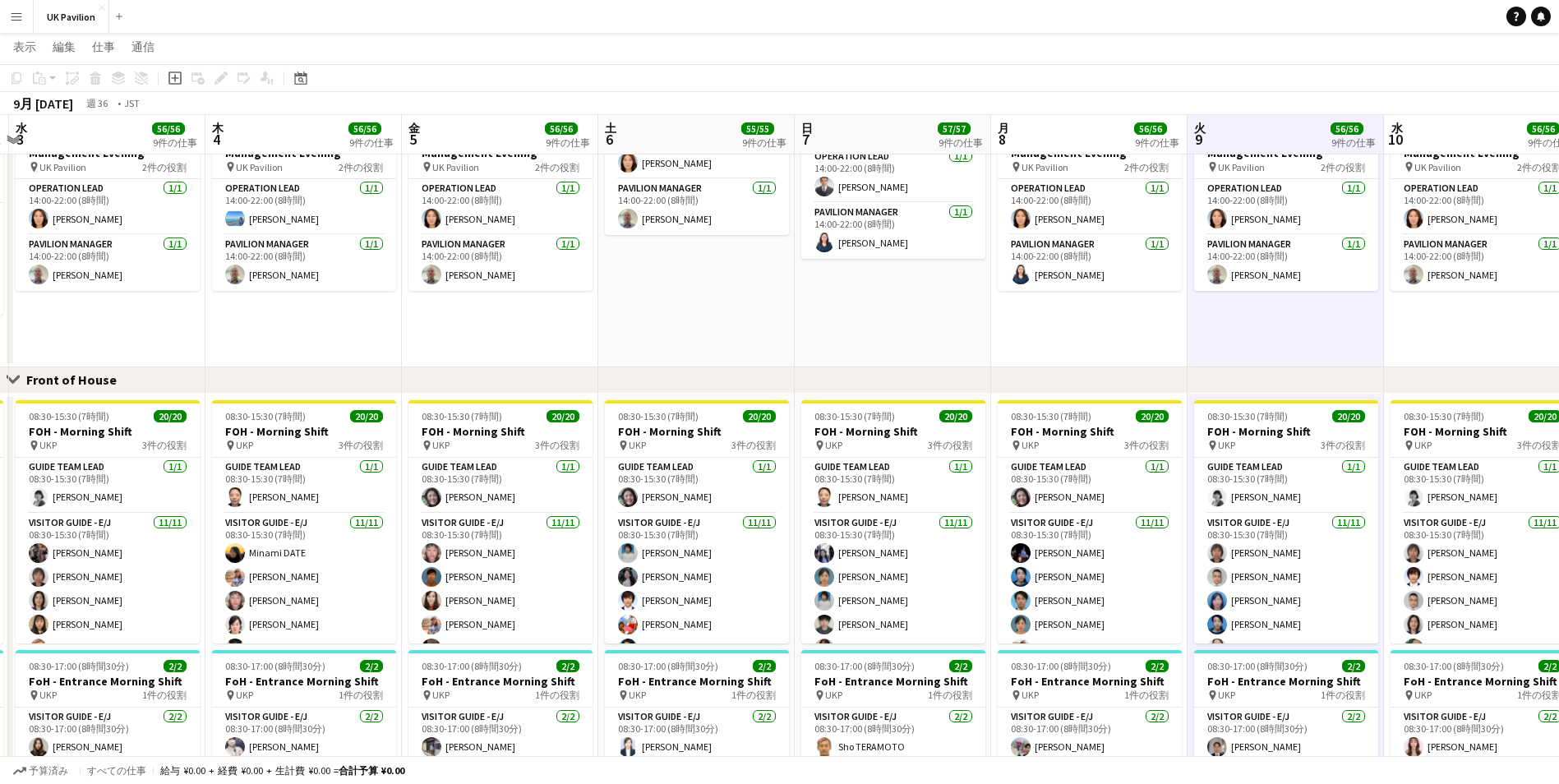
click at [241, 121] on app-board-header-date "木 4 56/56 9件の仕事" at bounding box center [304, 134] width 197 height 39
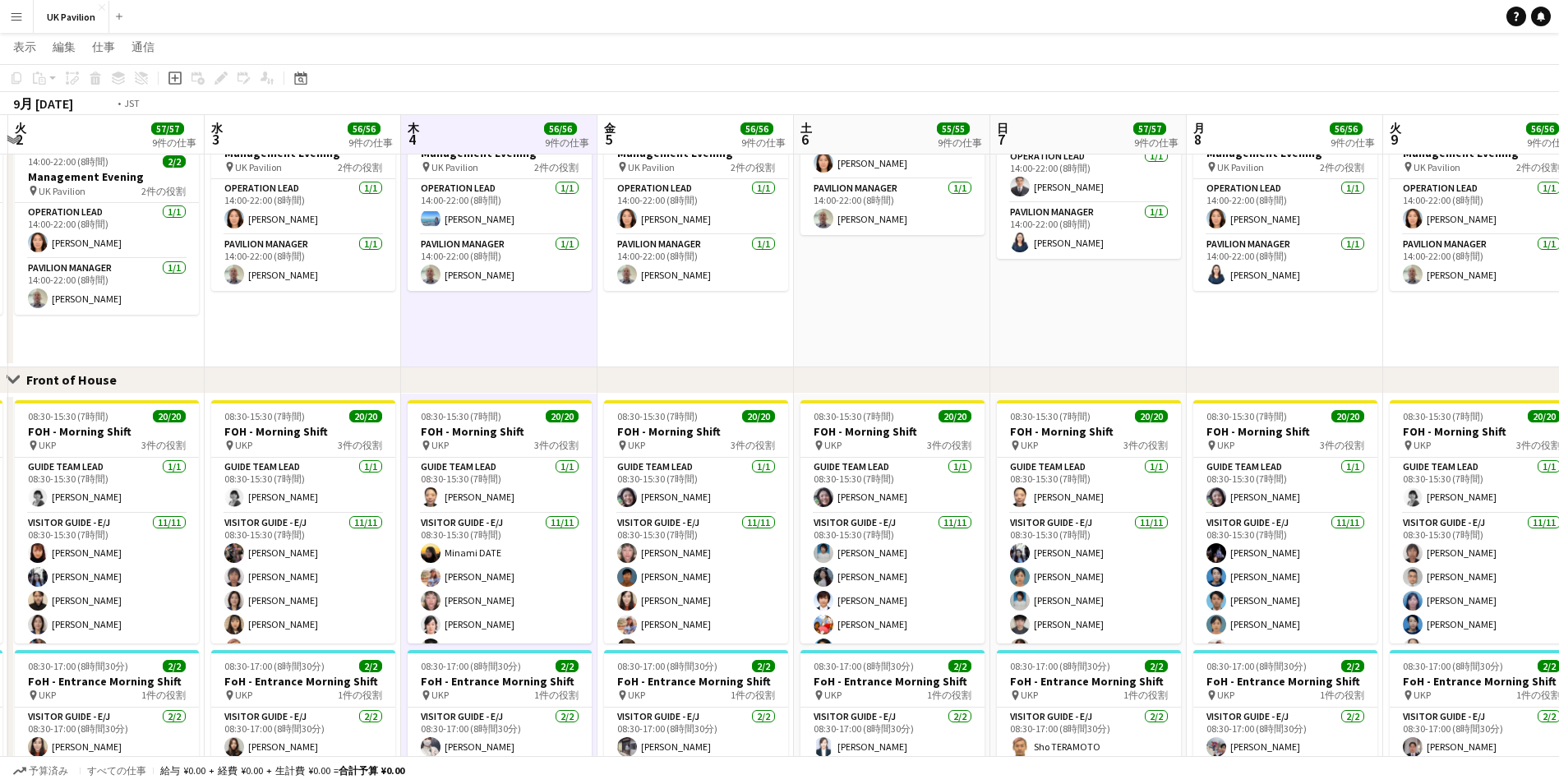
drag, startPoint x: 241, startPoint y: 121, endPoint x: 1193, endPoint y: 176, distance: 953.6
click at [1193, 176] on app-calendar-viewport "日 31 57/57 9件の仕事 月 1 57/57 9件の仕事 火 2 57/57 9件の仕事 水 3 56/56 9件の仕事 木 4 56/56 9件の仕…" at bounding box center [780, 336] width 1559 height 2187
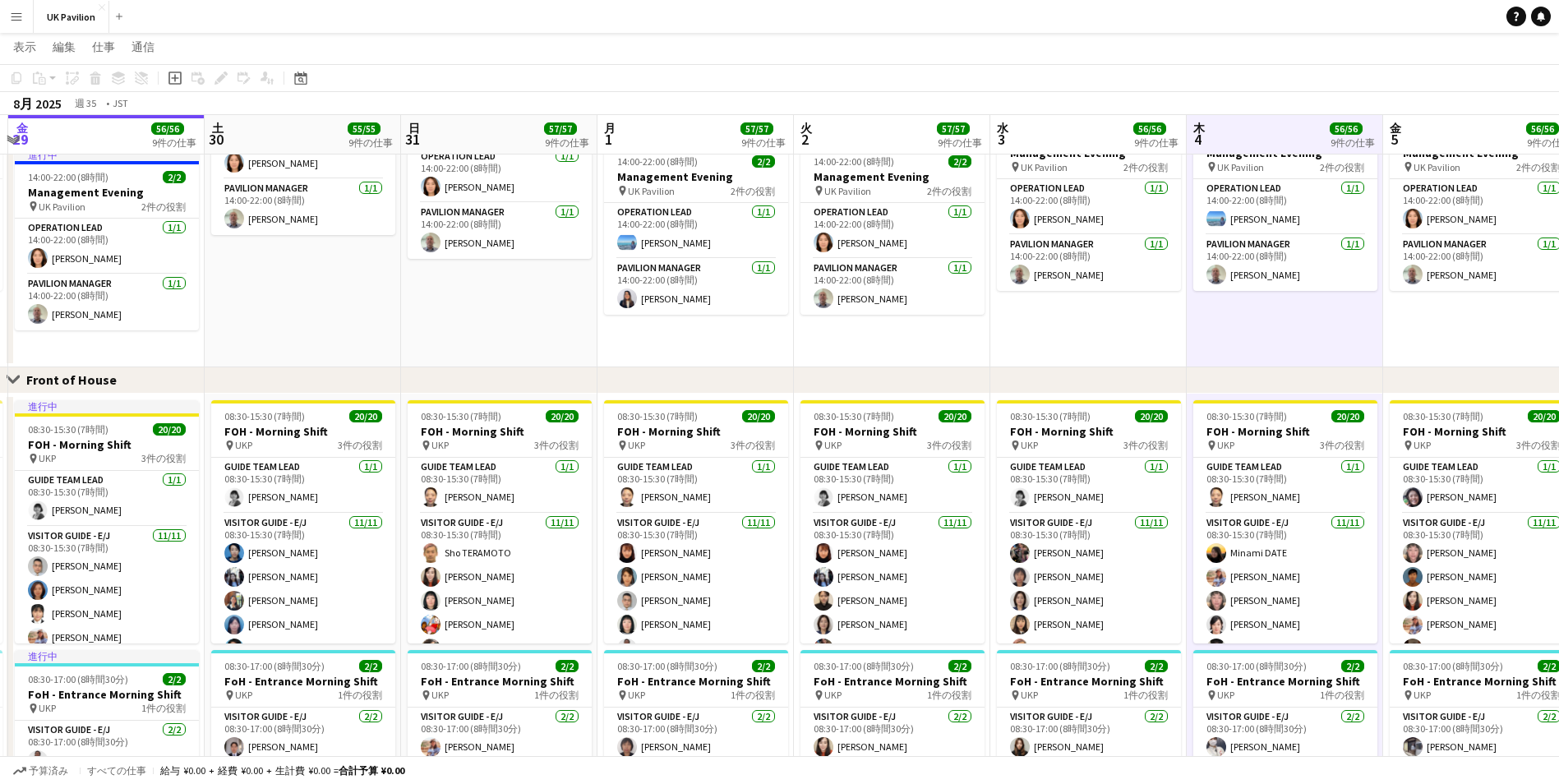
scroll to position [0, 415]
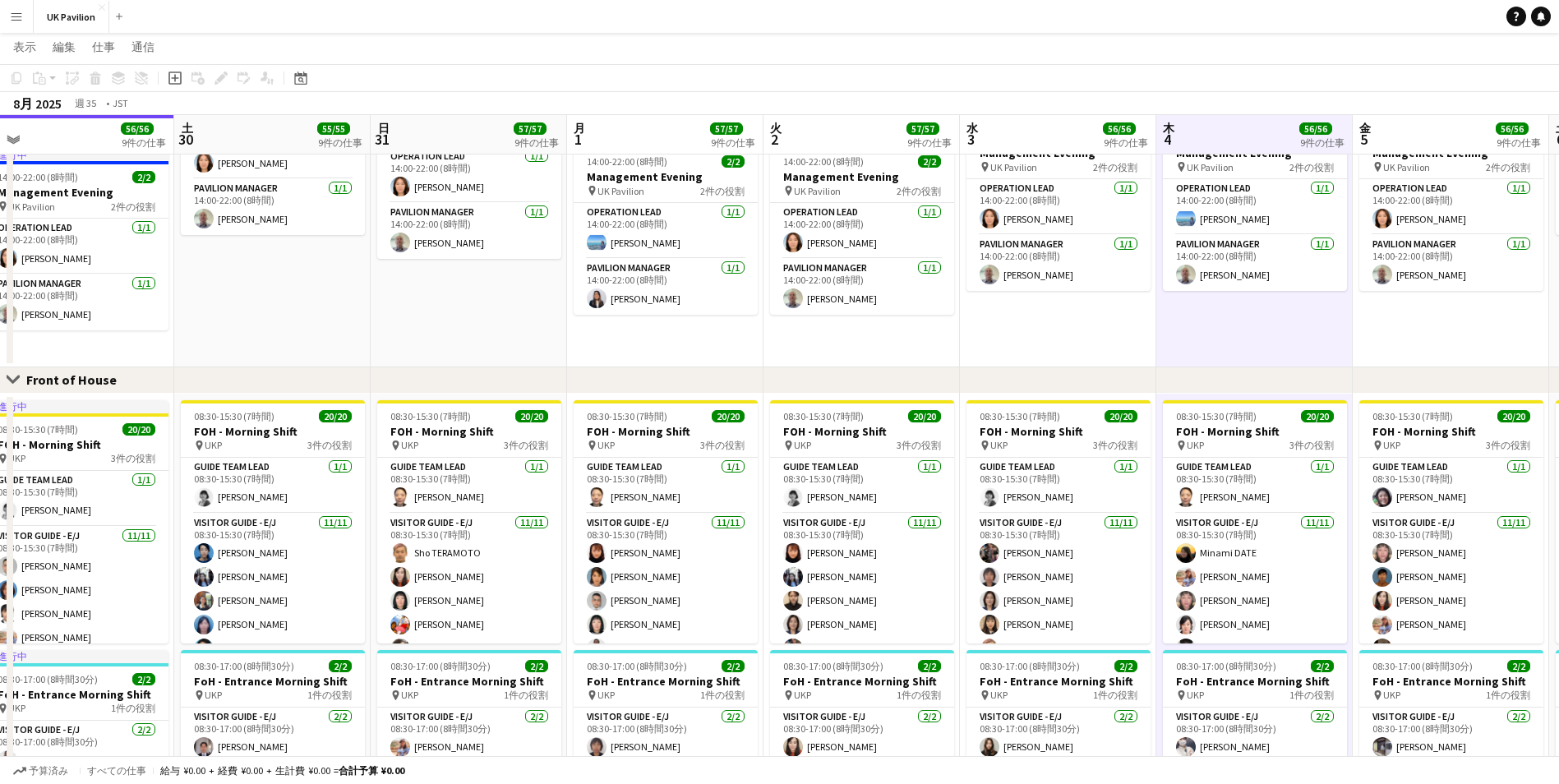
click at [278, 123] on app-board-header-date "土 30 55/55 9件の仕事" at bounding box center [272, 134] width 197 height 39
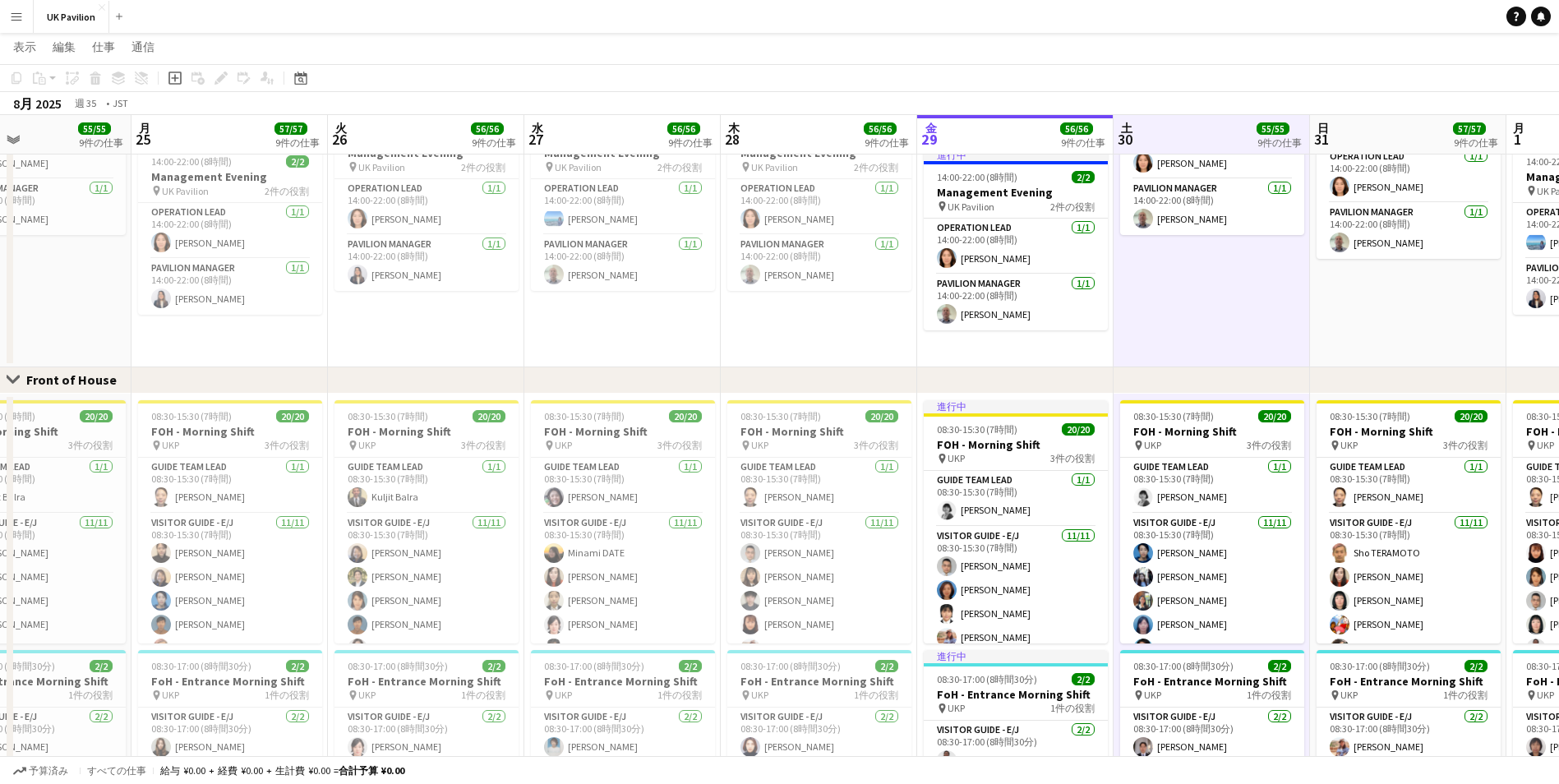
scroll to position [0, 448]
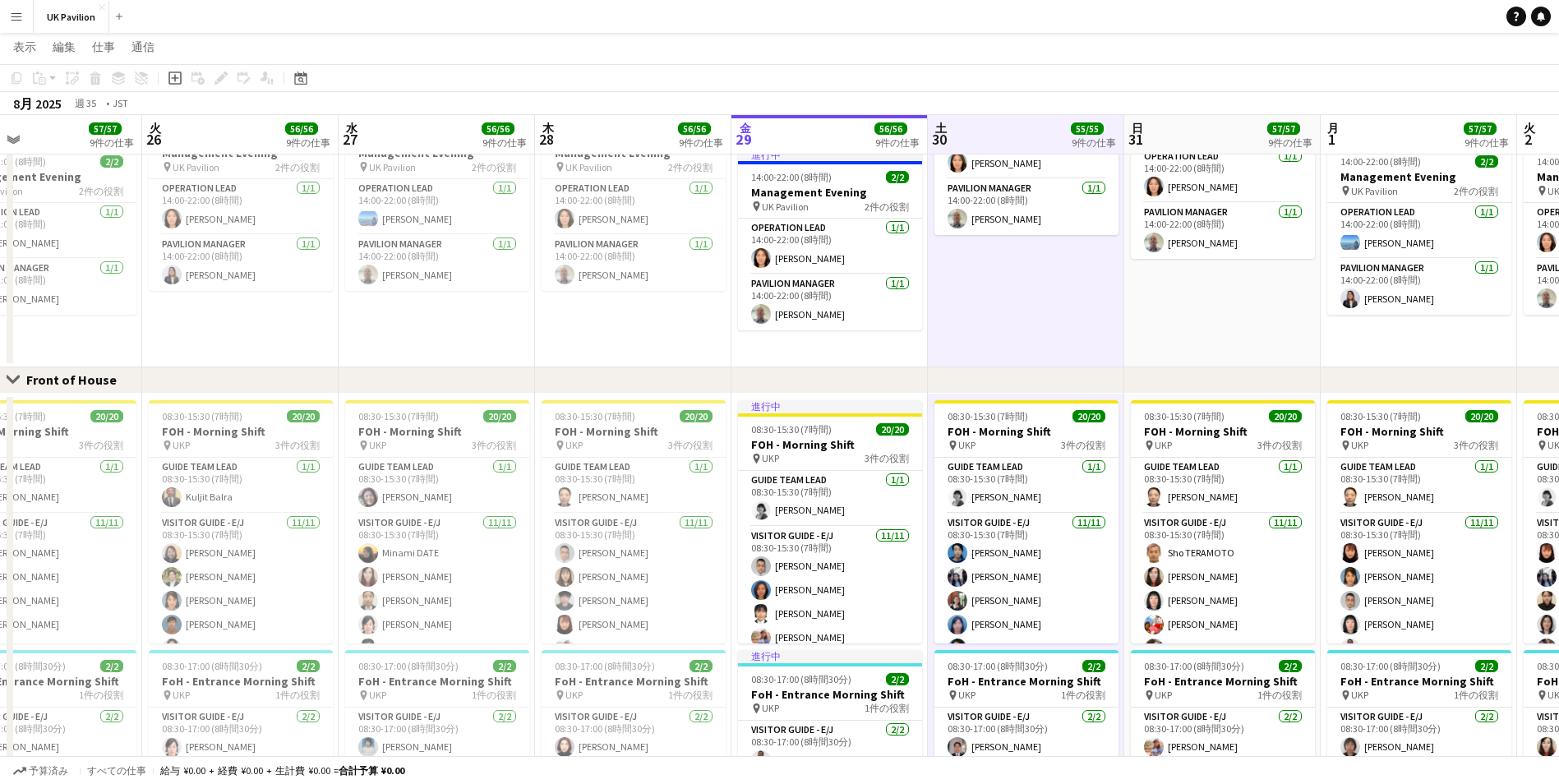
drag, startPoint x: 278, startPoint y: 123, endPoint x: 1032, endPoint y: 131, distance: 754.0
click at [1032, 131] on app-calendar-viewport "土 23 56/56 9件の仕事 日 24 55/55 9件の仕事 月 25 57/57 9件の仕事 火 26 56/56 9件の仕事 水 27 56/56 …" at bounding box center [780, 336] width 1559 height 2187
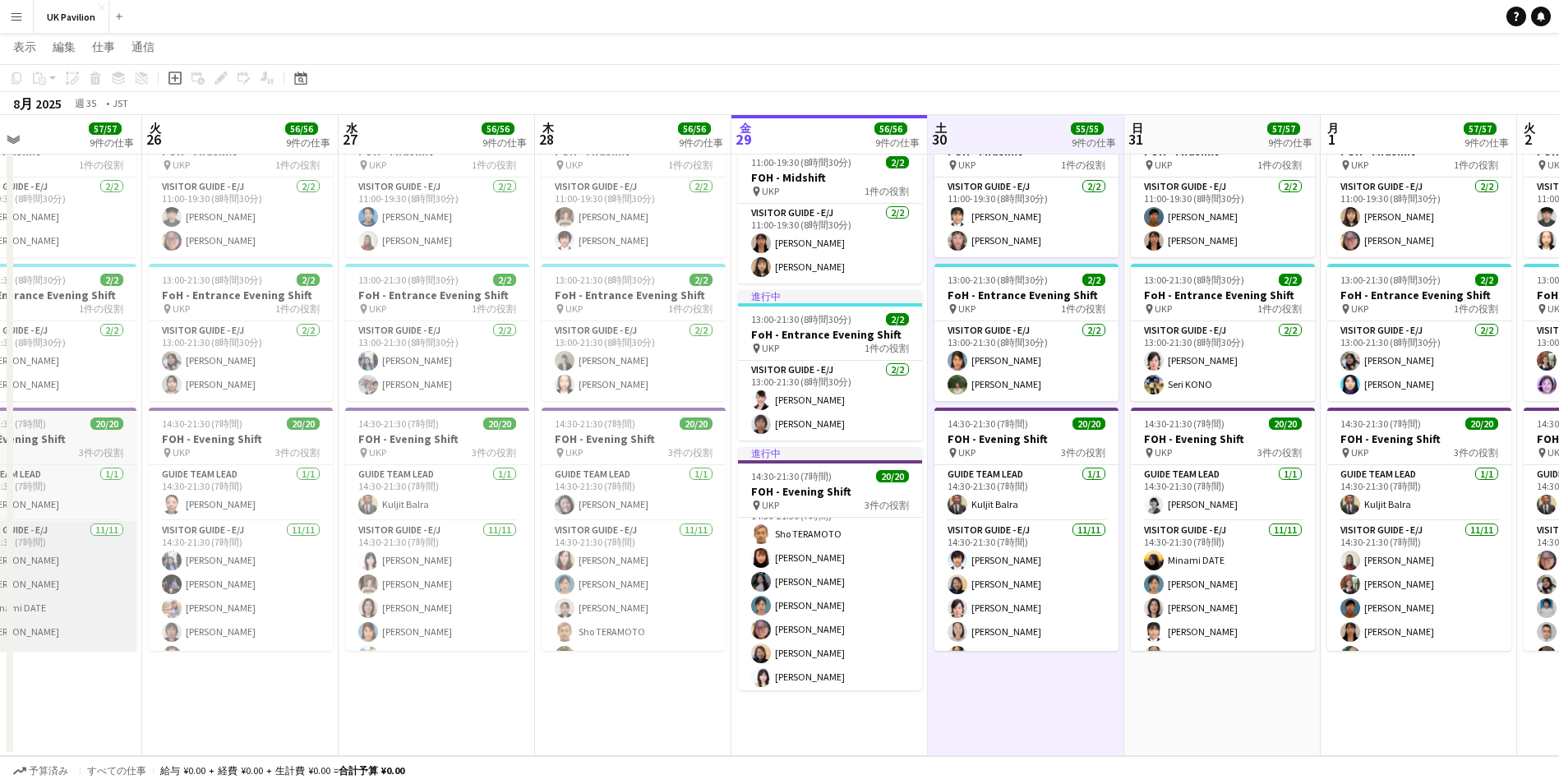
scroll to position [71, 0]
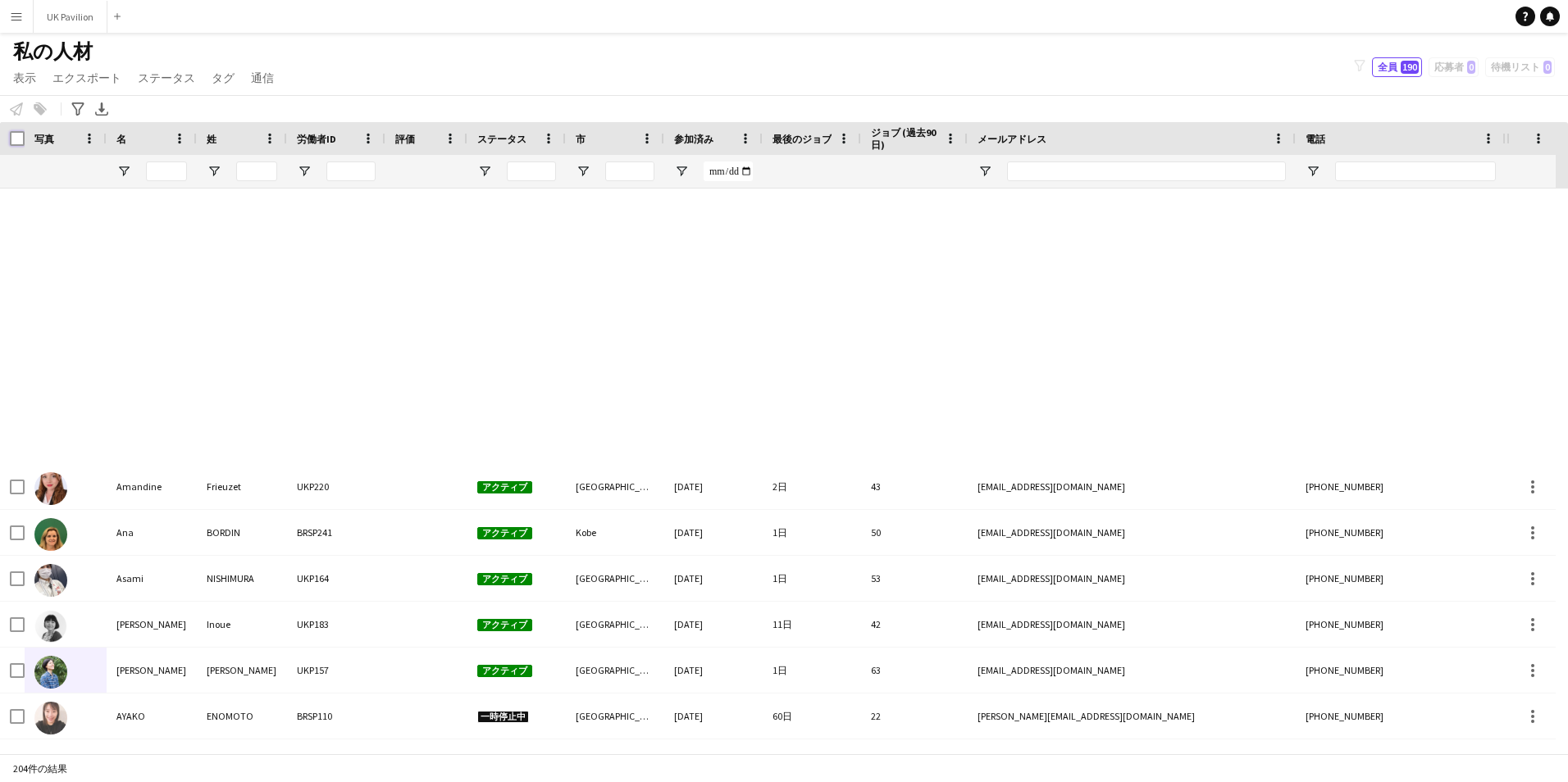
scroll to position [779, 0]
